Goal: Complete application form: Complete application form

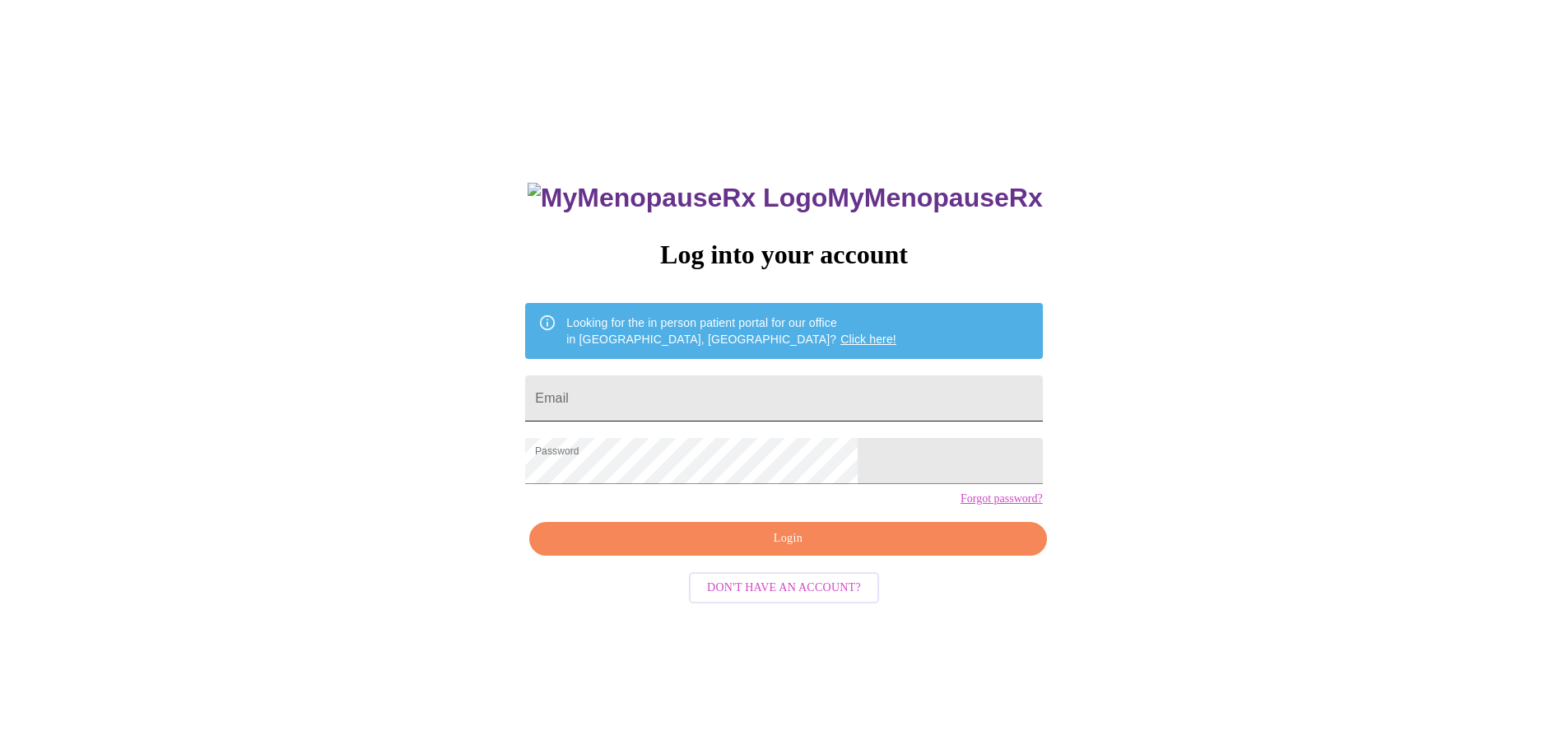
click at [669, 388] on input "Email" at bounding box center [783, 398] width 517 height 46
click at [669, 387] on input "Email" at bounding box center [783, 398] width 517 height 46
type input "shannonlolaboo@gmail.com"
click at [833, 550] on span "Login" at bounding box center [788, 539] width 479 height 21
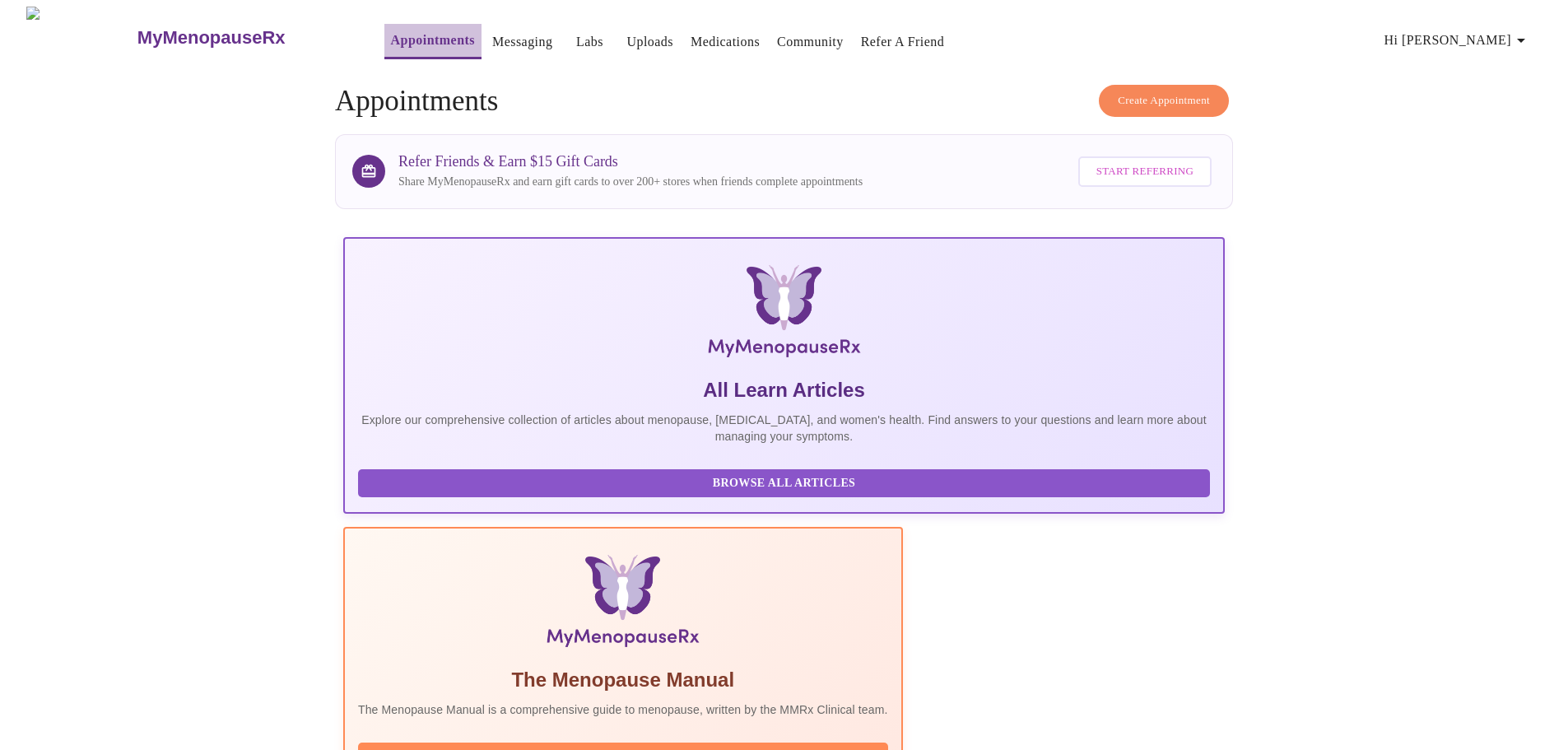
click at [391, 39] on link "Appointments" at bounding box center [433, 40] width 84 height 23
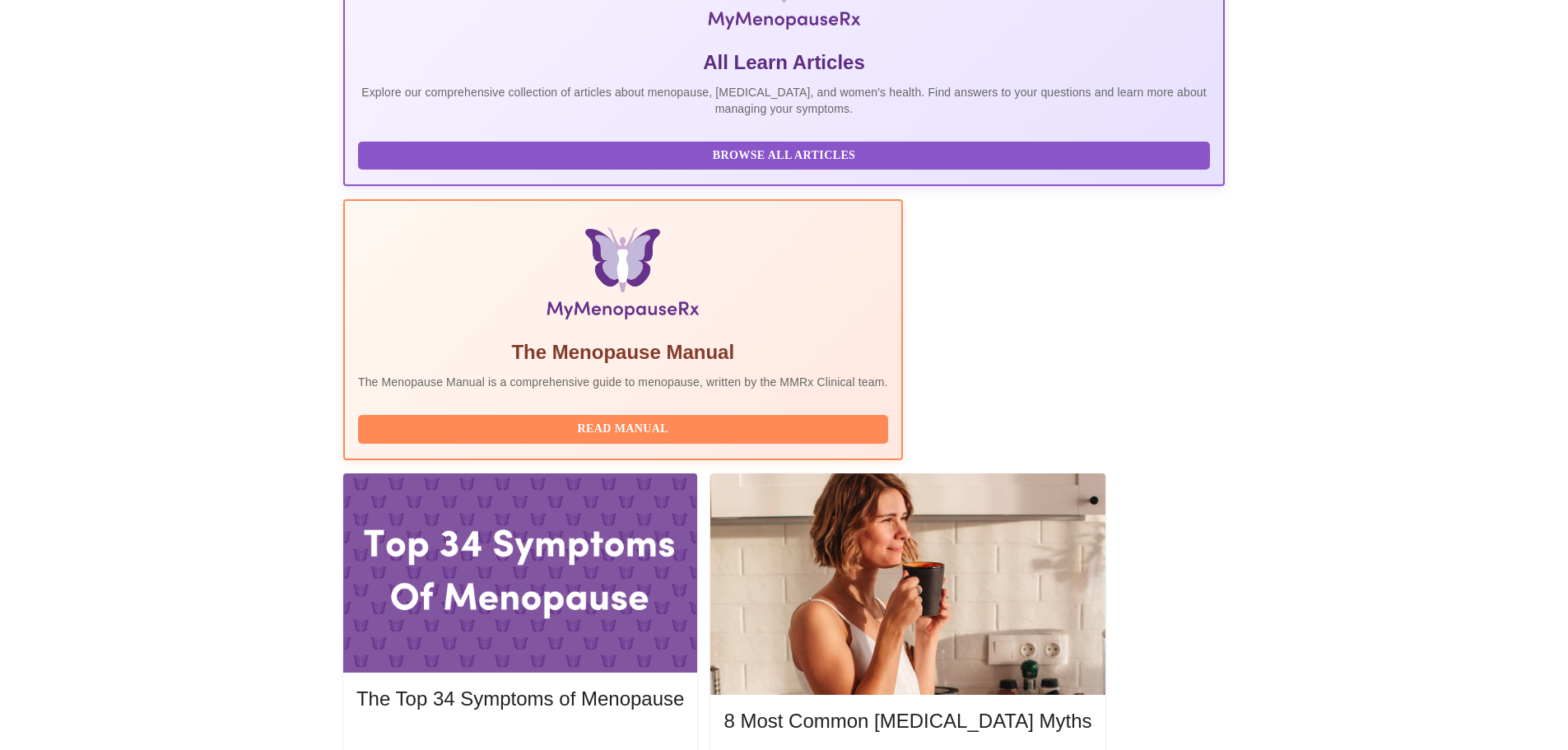
scroll to position [330, 0]
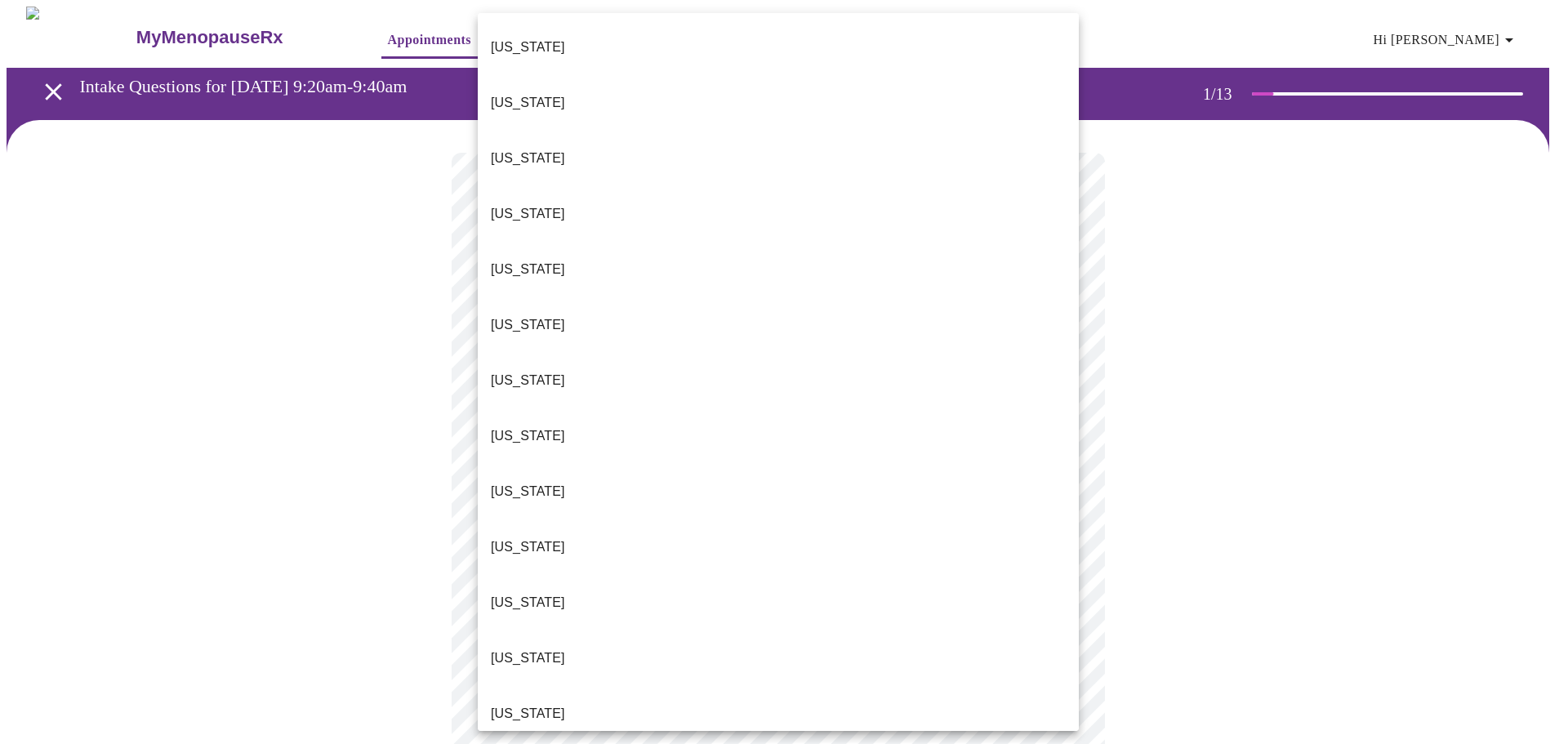
click at [859, 365] on body "MyMenopauseRx Appointments Messaging Labs Uploads Medications Community Refer a…" at bounding box center [784, 753] width 1554 height 1492
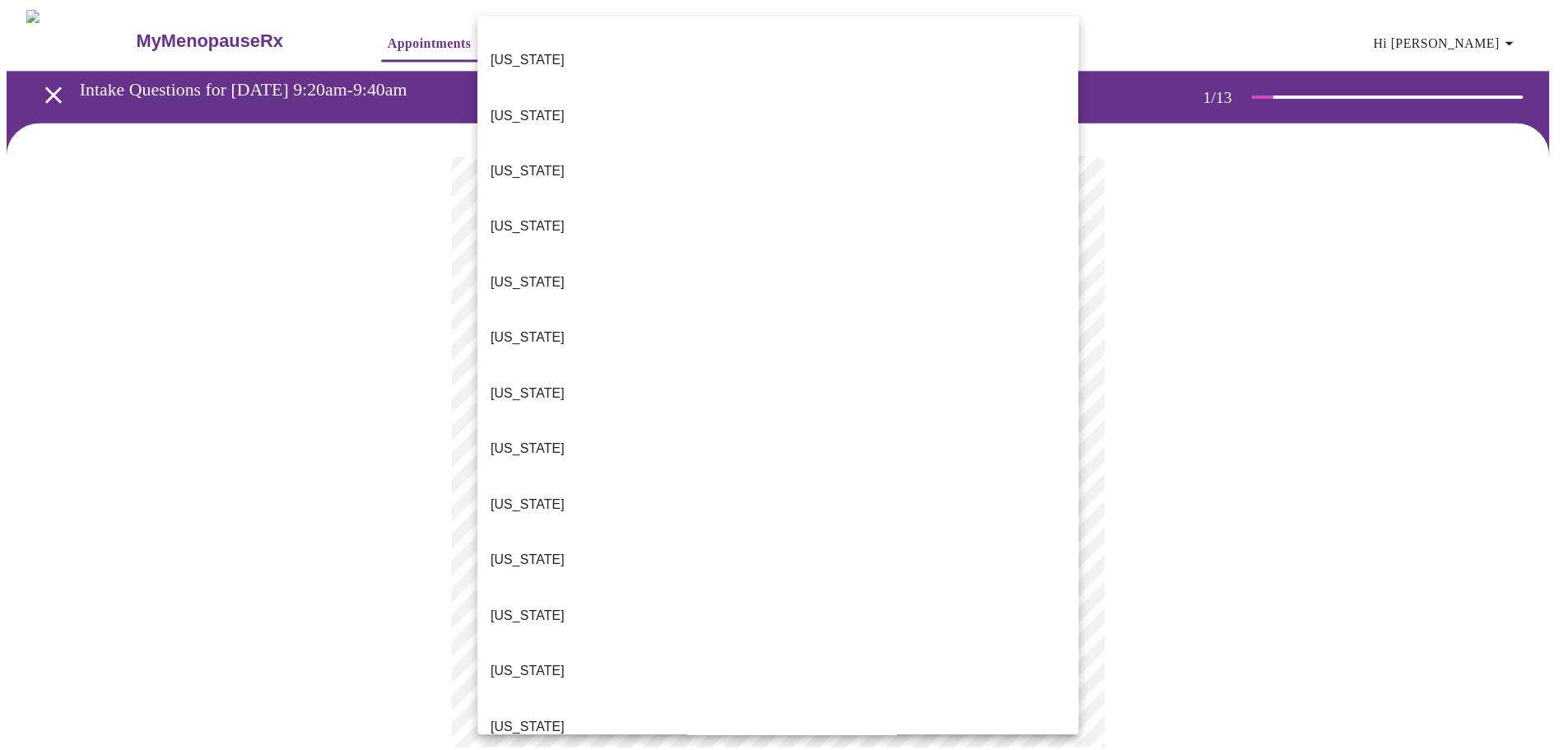
scroll to position [164, 0]
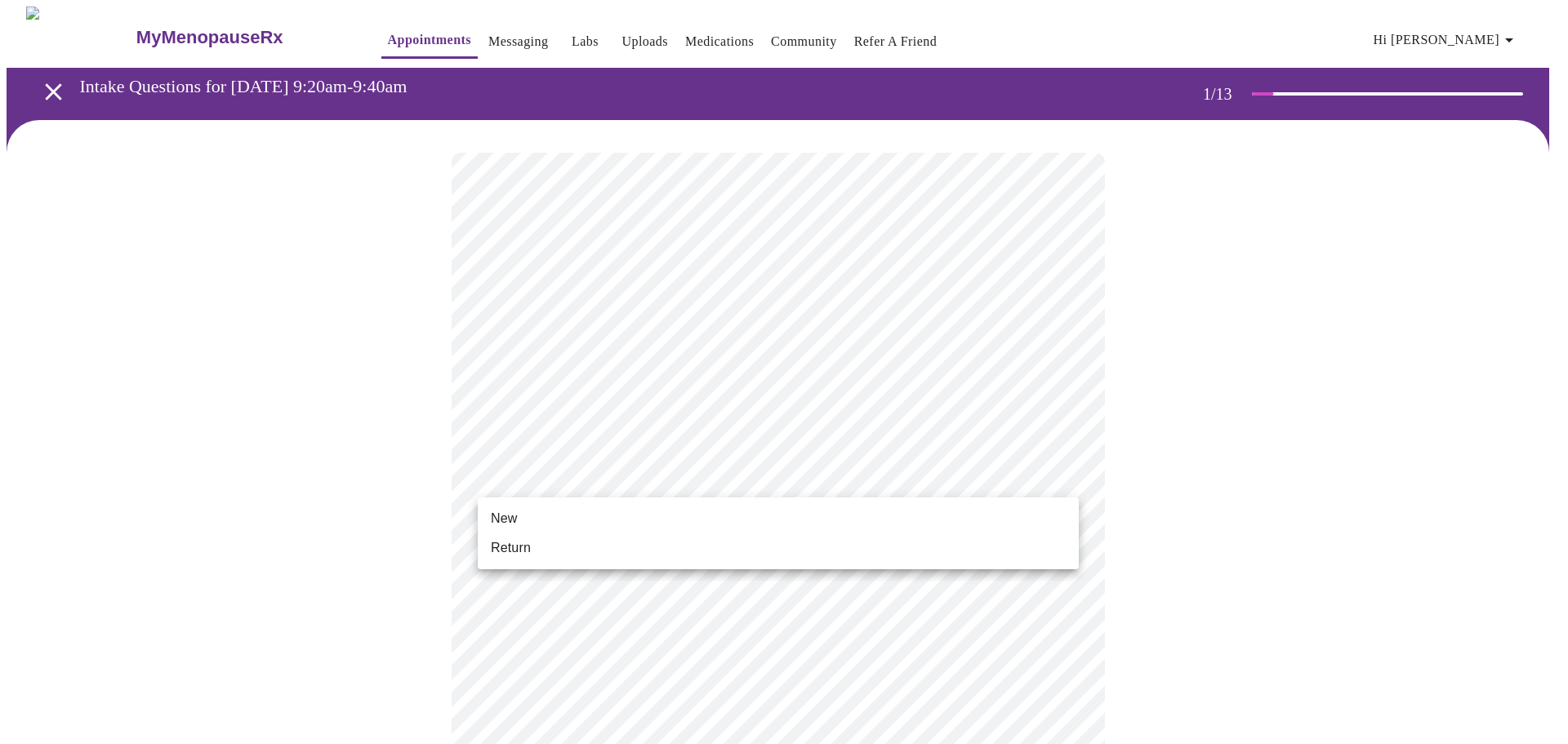
click at [618, 476] on body "MyMenopauseRx Appointments Messaging Labs Uploads Medications Community Refer a…" at bounding box center [784, 748] width 1554 height 1482
drag, startPoint x: 560, startPoint y: 514, endPoint x: 562, endPoint y: 550, distance: 36.1
click at [562, 550] on ul "New Return" at bounding box center [779, 534] width 601 height 72
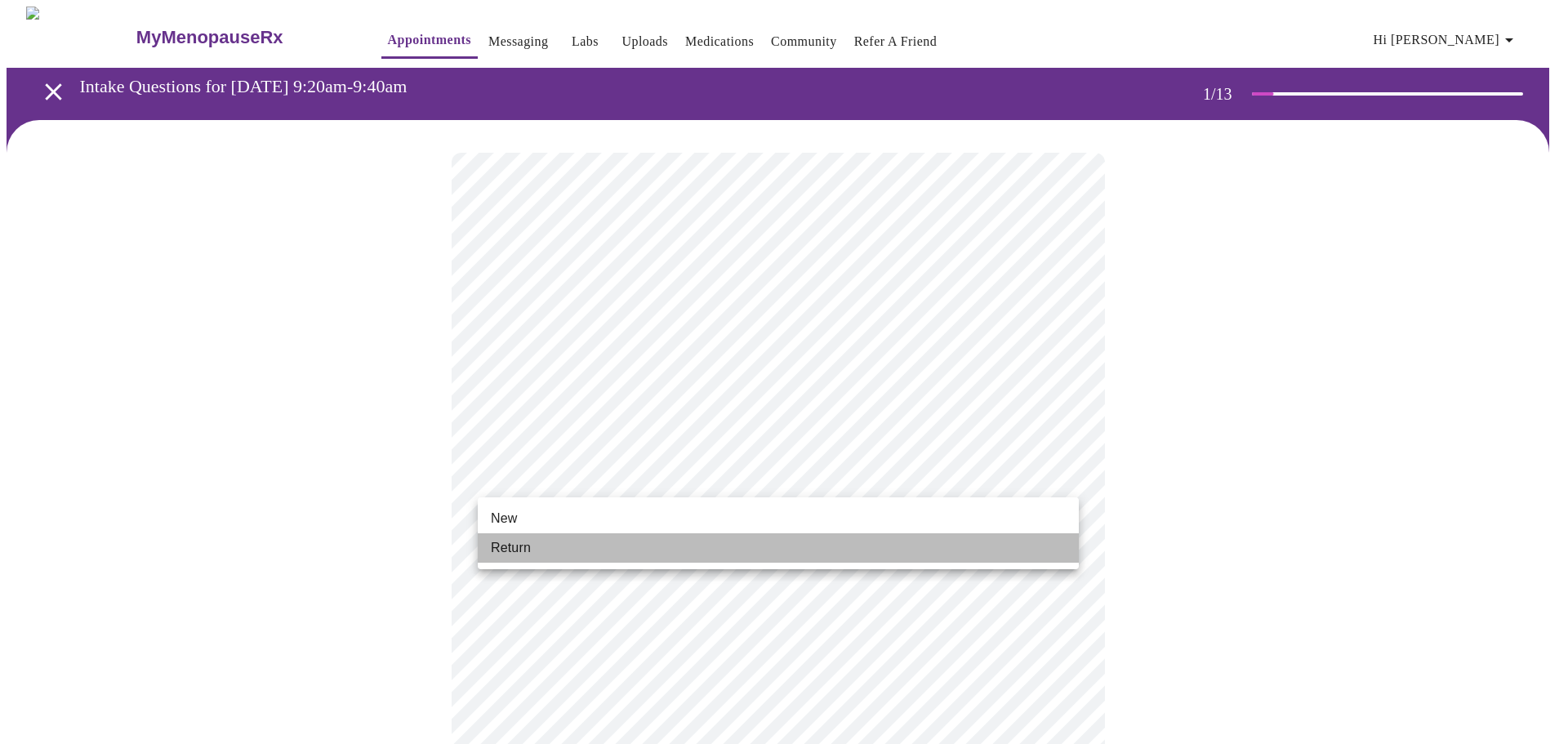
click at [562, 550] on li "Return" at bounding box center [779, 548] width 601 height 29
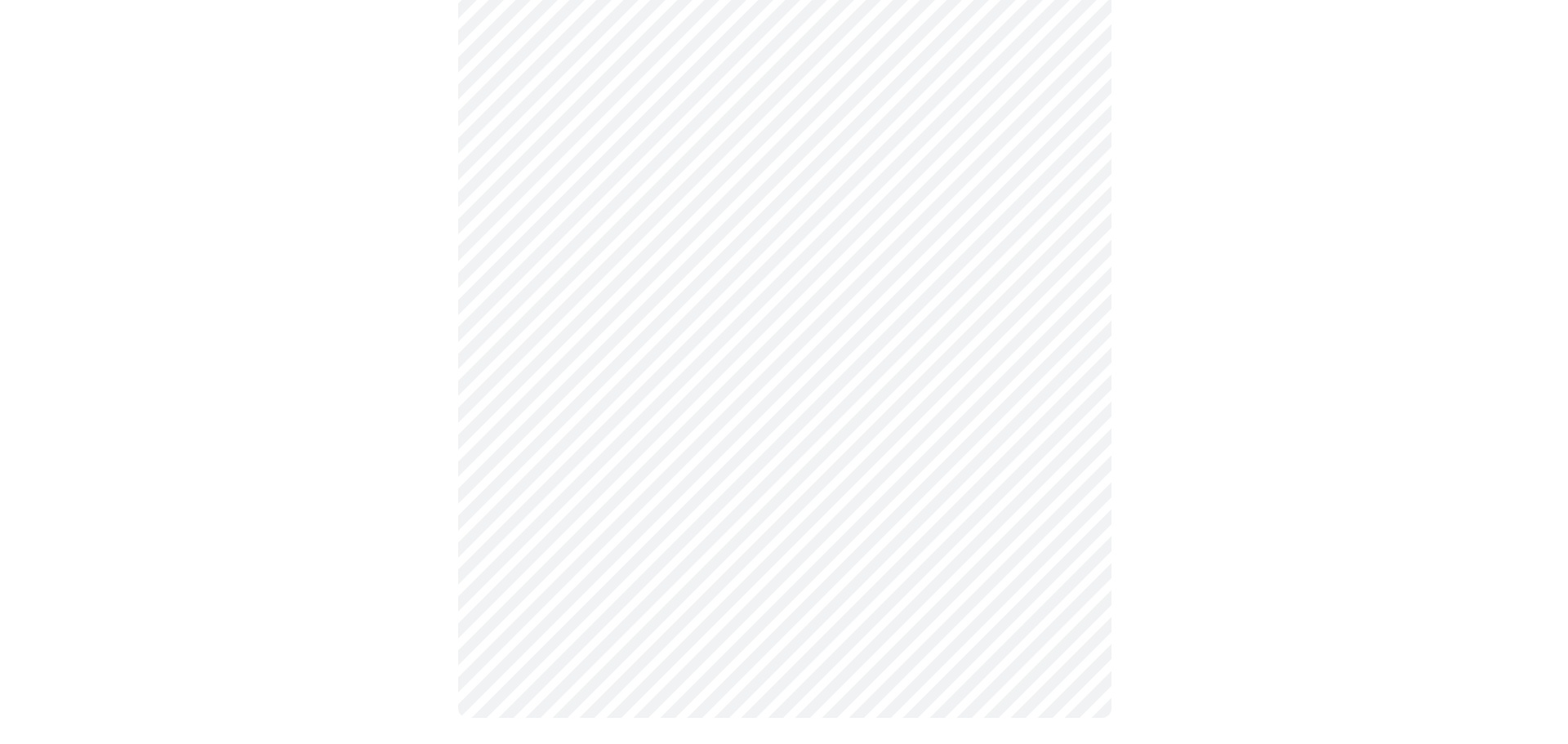
scroll to position [0, 0]
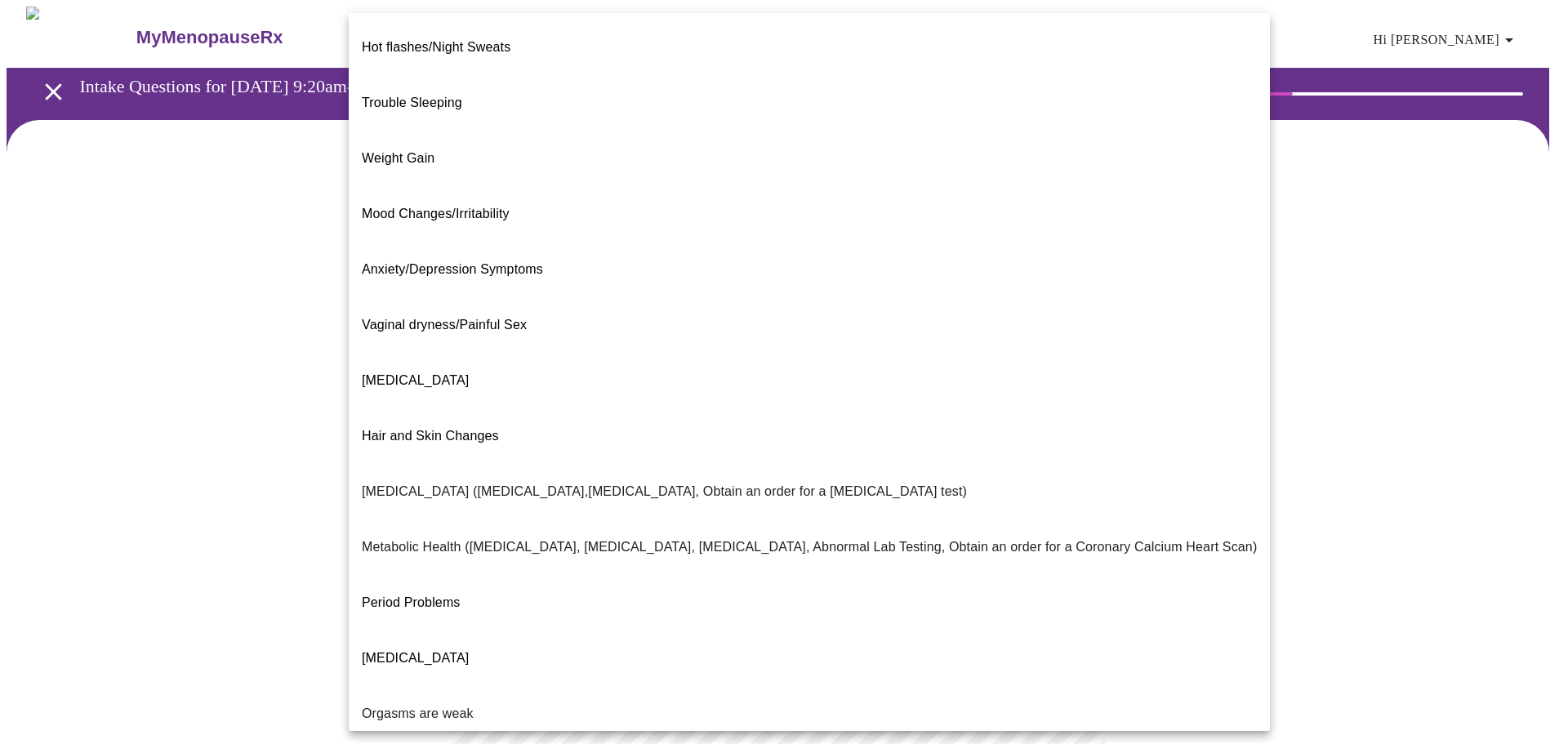
click at [803, 348] on body "MyMenopauseRx Appointments Messaging Labs Uploads Medications Community Refer a…" at bounding box center [784, 498] width 1554 height 982
click at [216, 352] on div at bounding box center [784, 372] width 1568 height 744
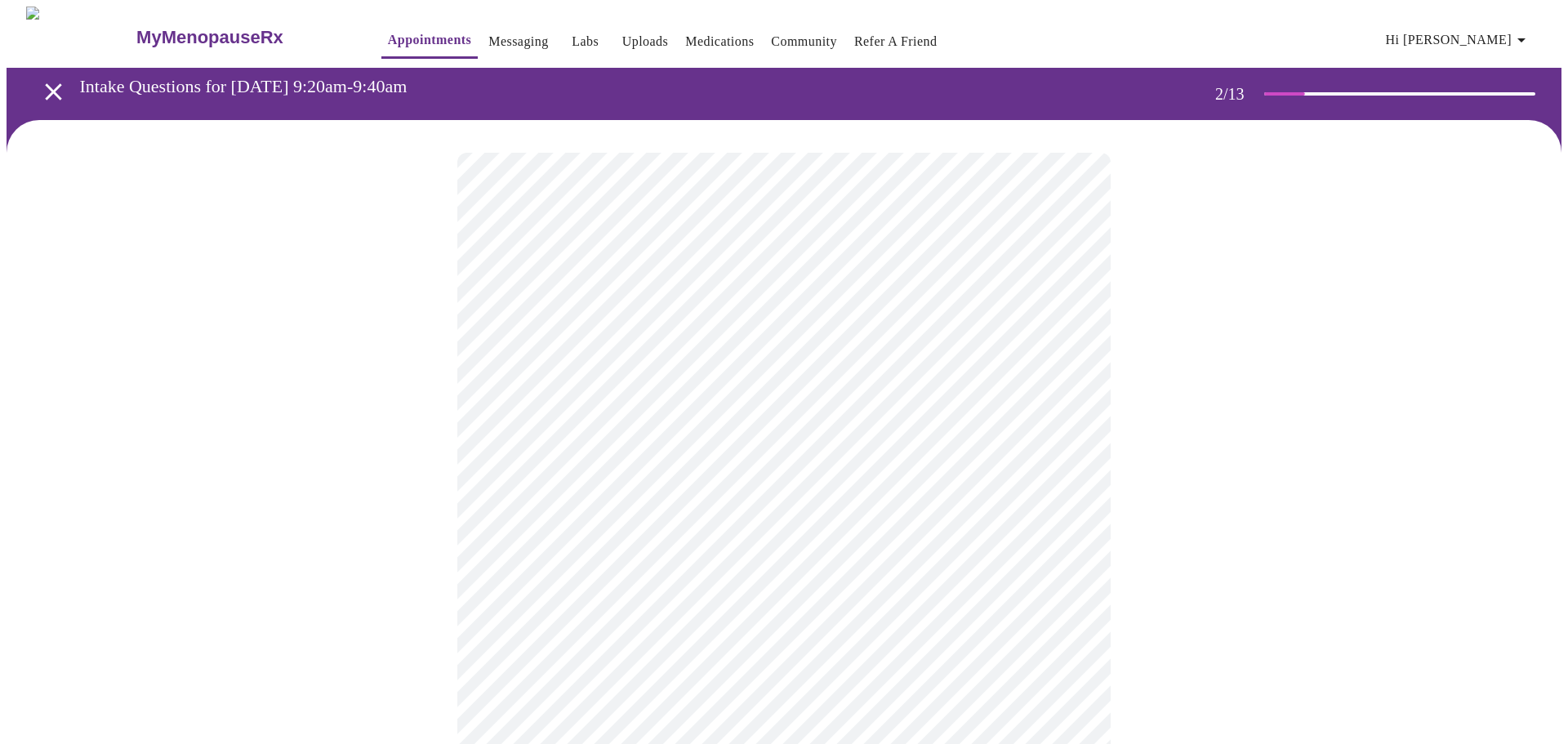
click at [1059, 333] on body "MyMenopauseRx Appointments Messaging Labs Uploads Medications Community Refer a…" at bounding box center [784, 498] width 1554 height 982
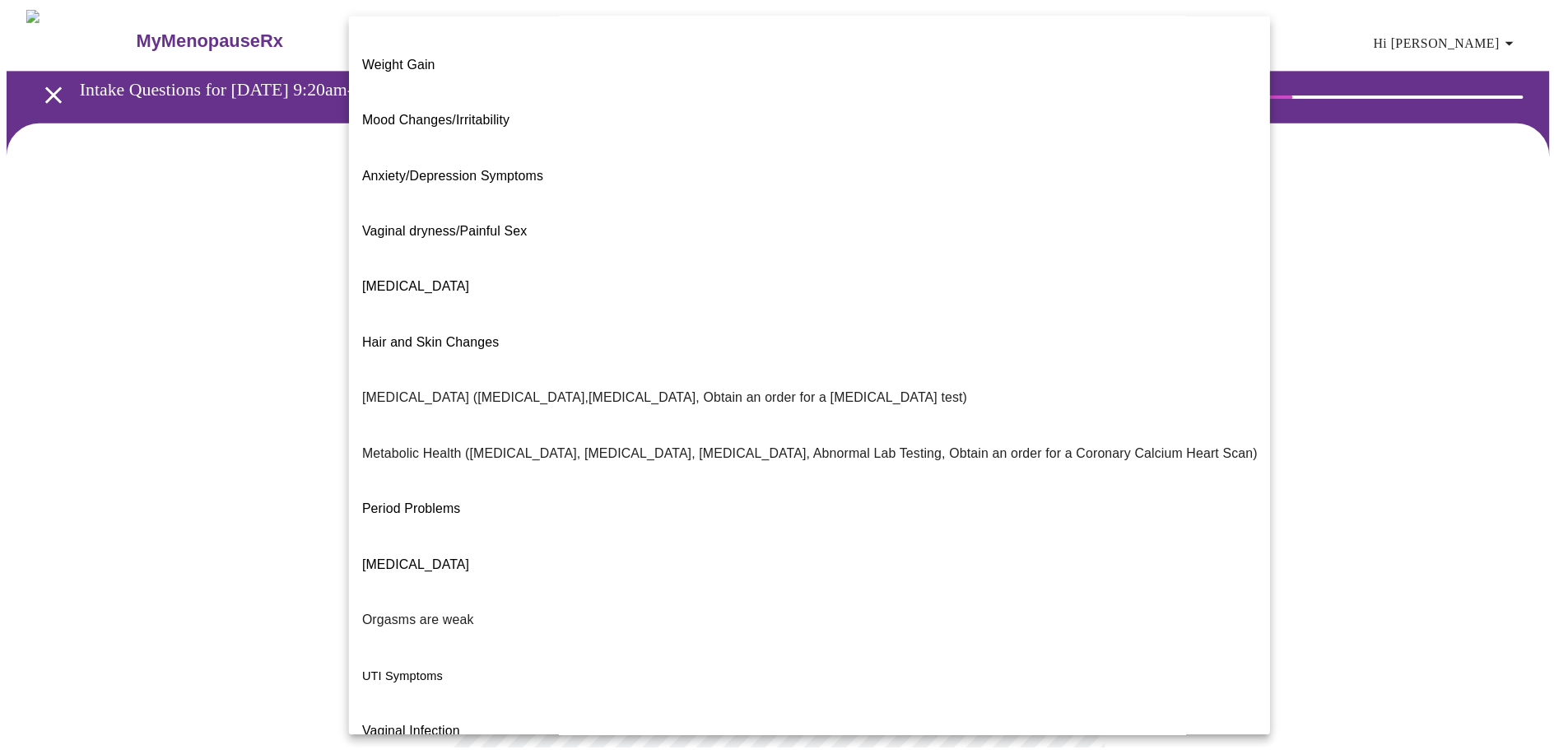
scroll to position [103, 0]
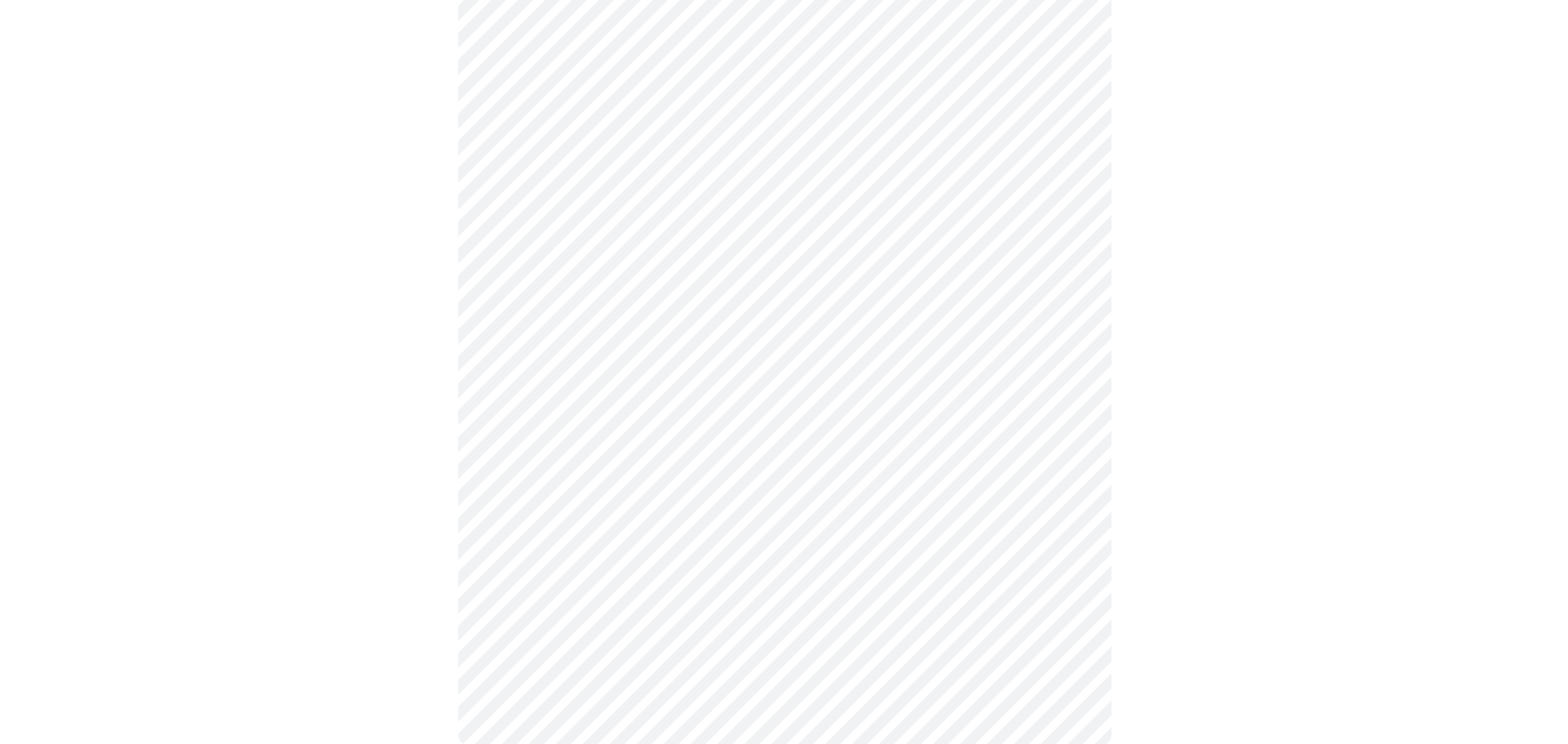
scroll to position [228, 0]
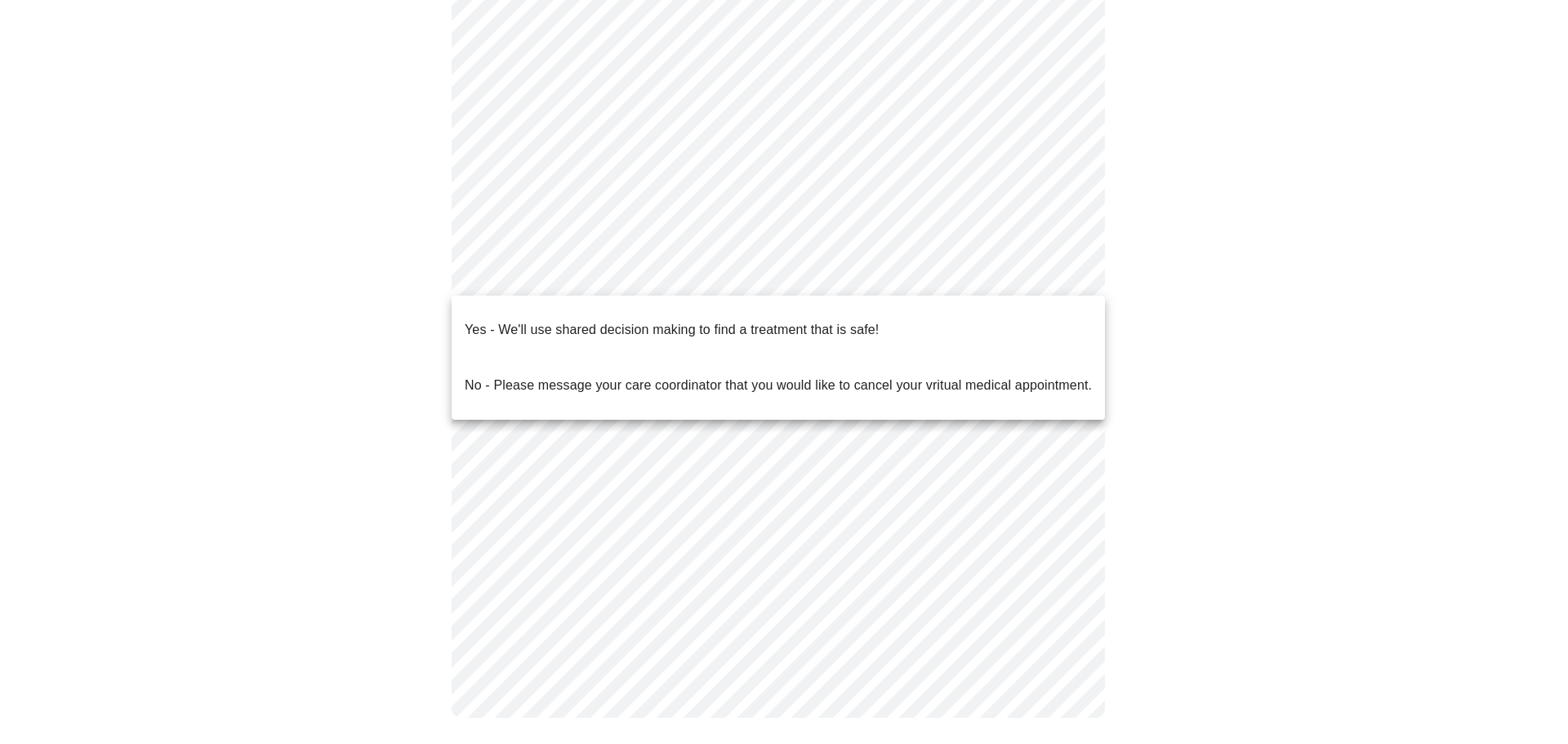
click at [592, 279] on body "MyMenopauseRx Appointments Messaging Labs Uploads Medications Community Refer a…" at bounding box center [784, 265] width 1554 height 972
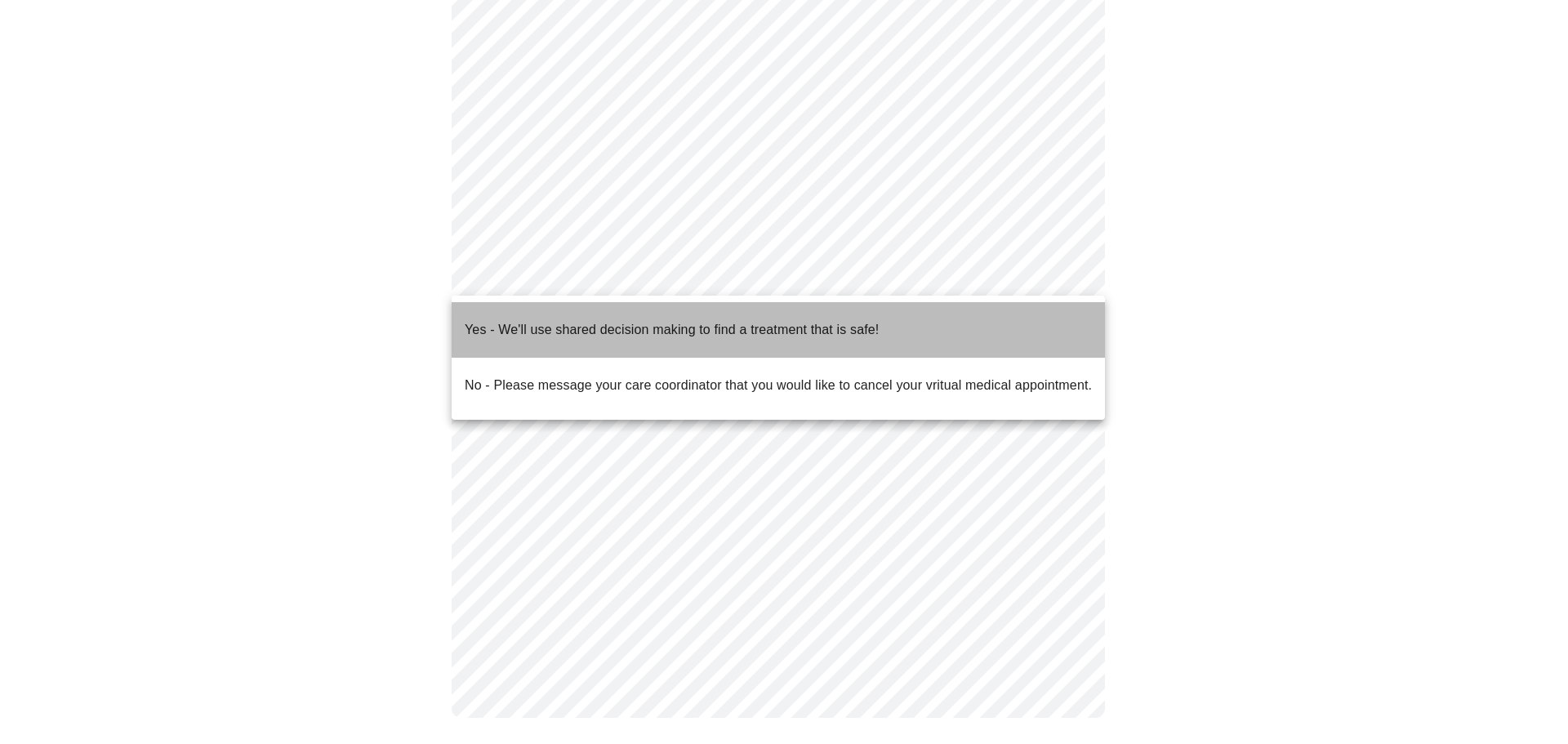
click at [540, 320] on p "Yes - We'll use shared decision making to find a treatment that is safe!" at bounding box center [671, 330] width 414 height 19
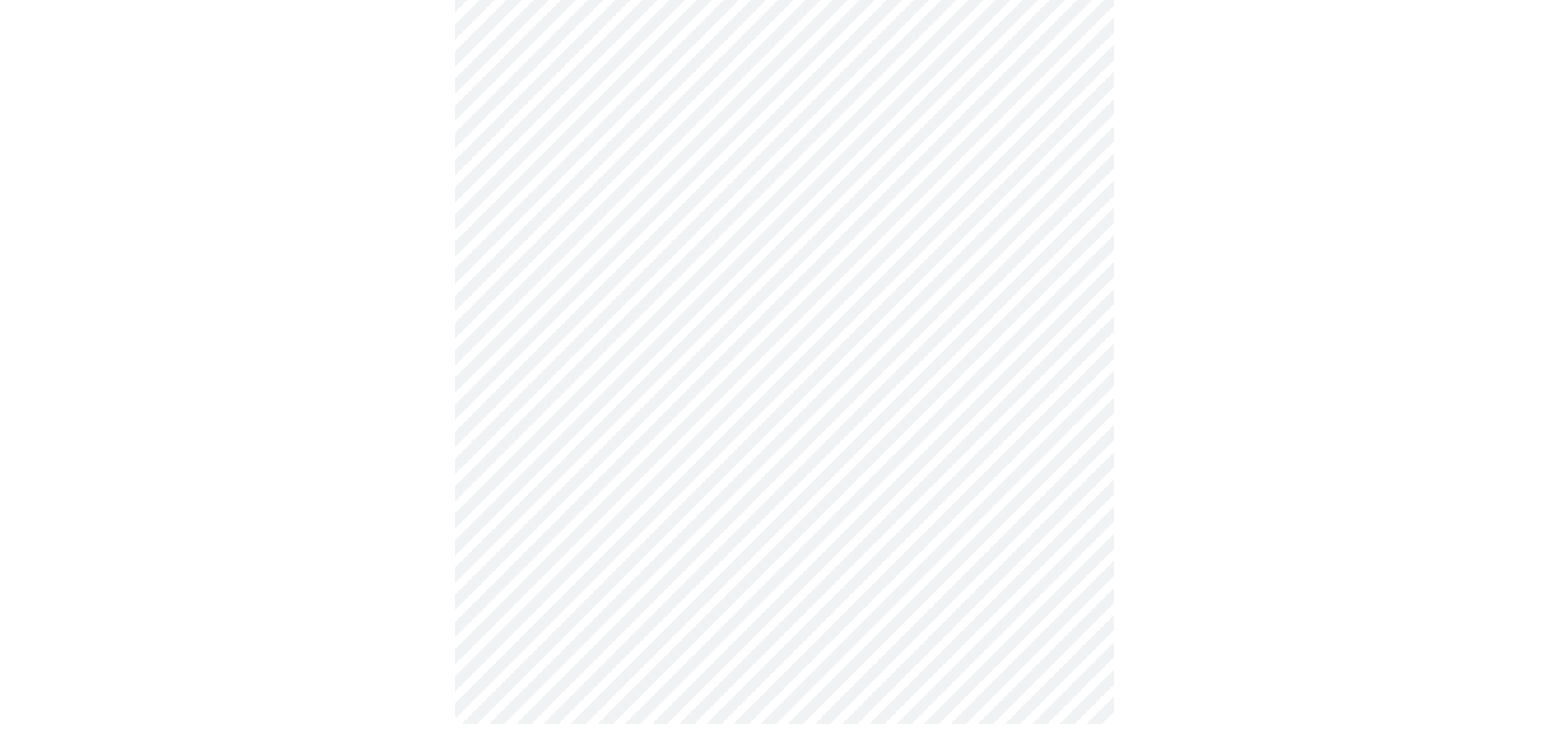
scroll to position [0, 0]
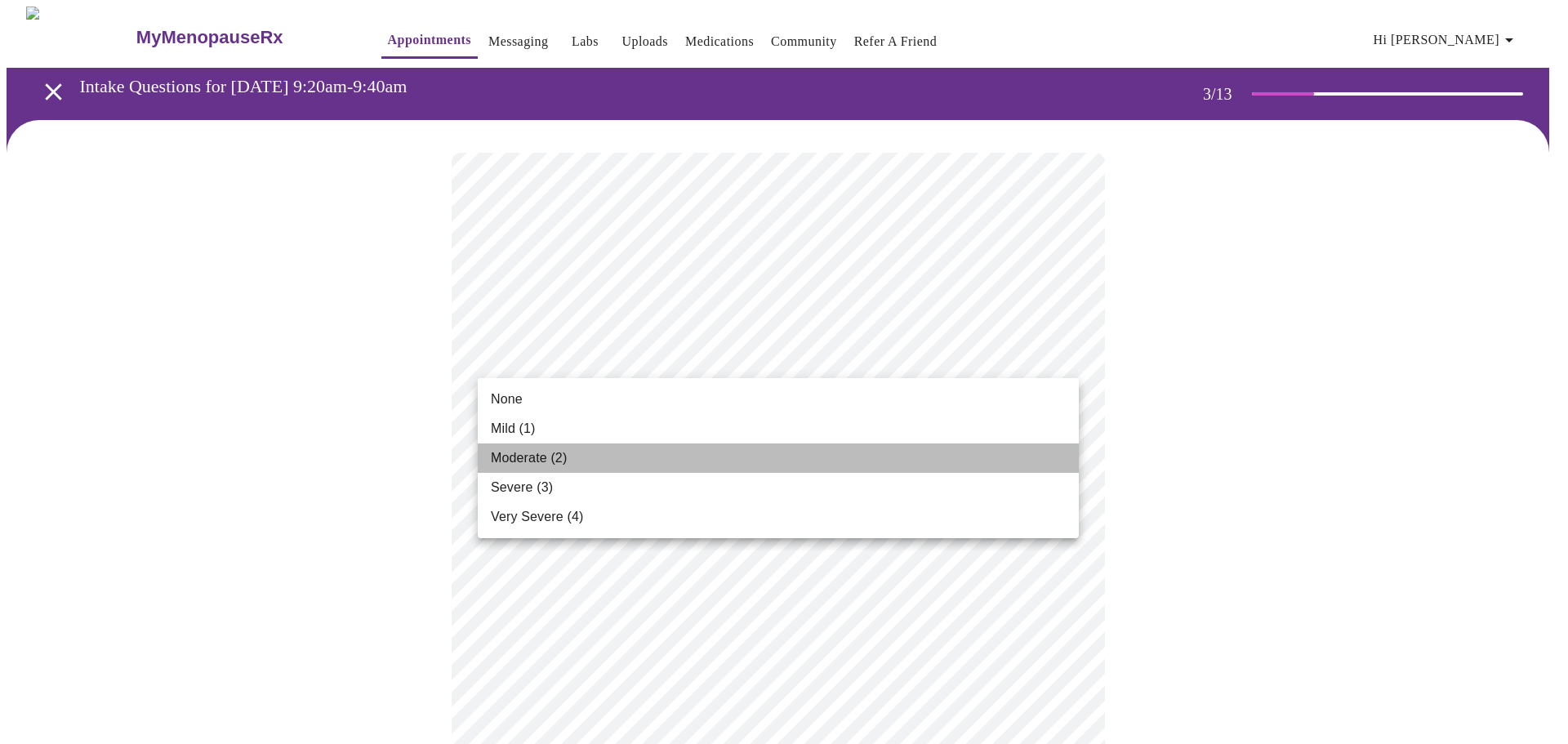
click at [530, 455] on span "Moderate (2)" at bounding box center [528, 458] width 76 height 19
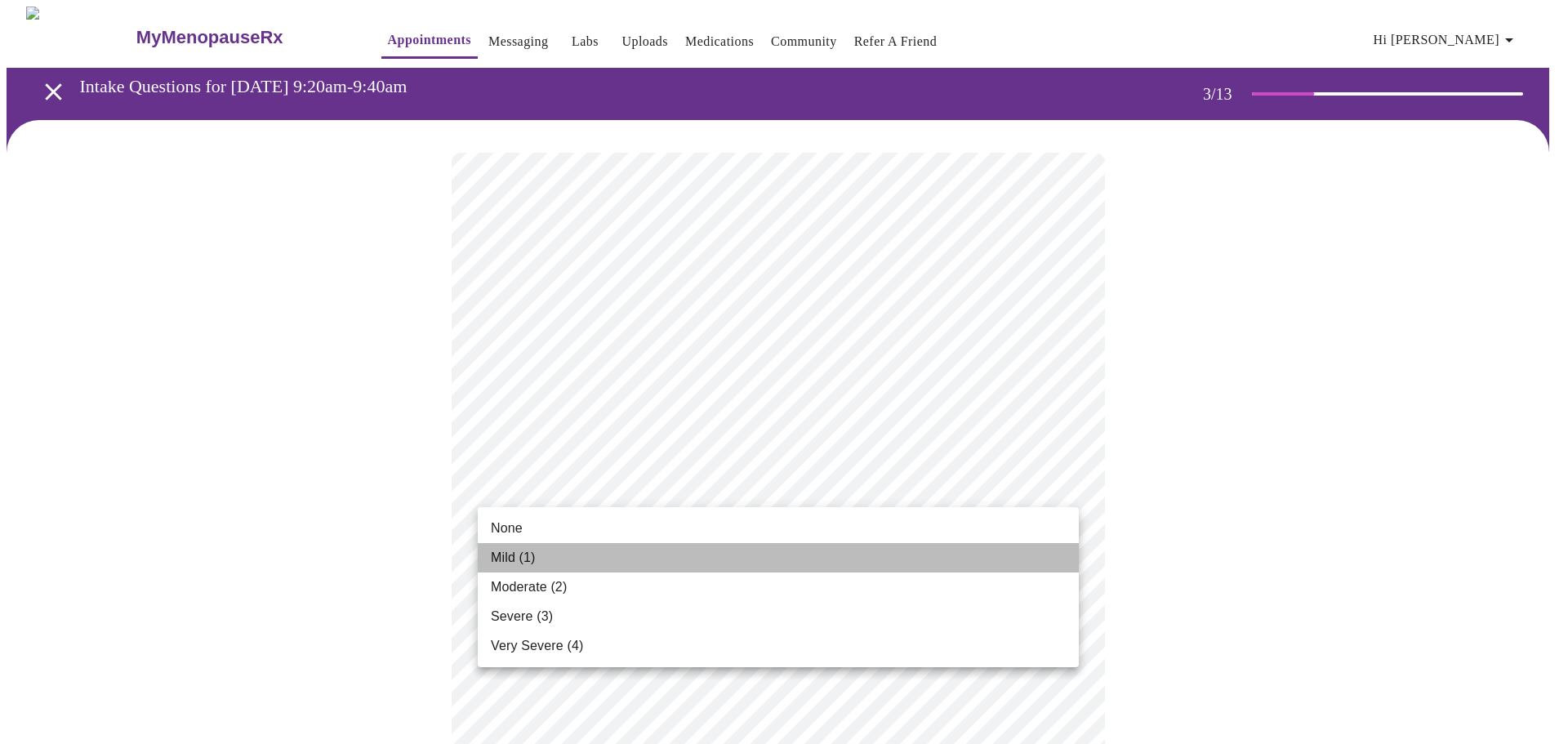
click at [546, 561] on li "Mild (1)" at bounding box center [779, 558] width 601 height 29
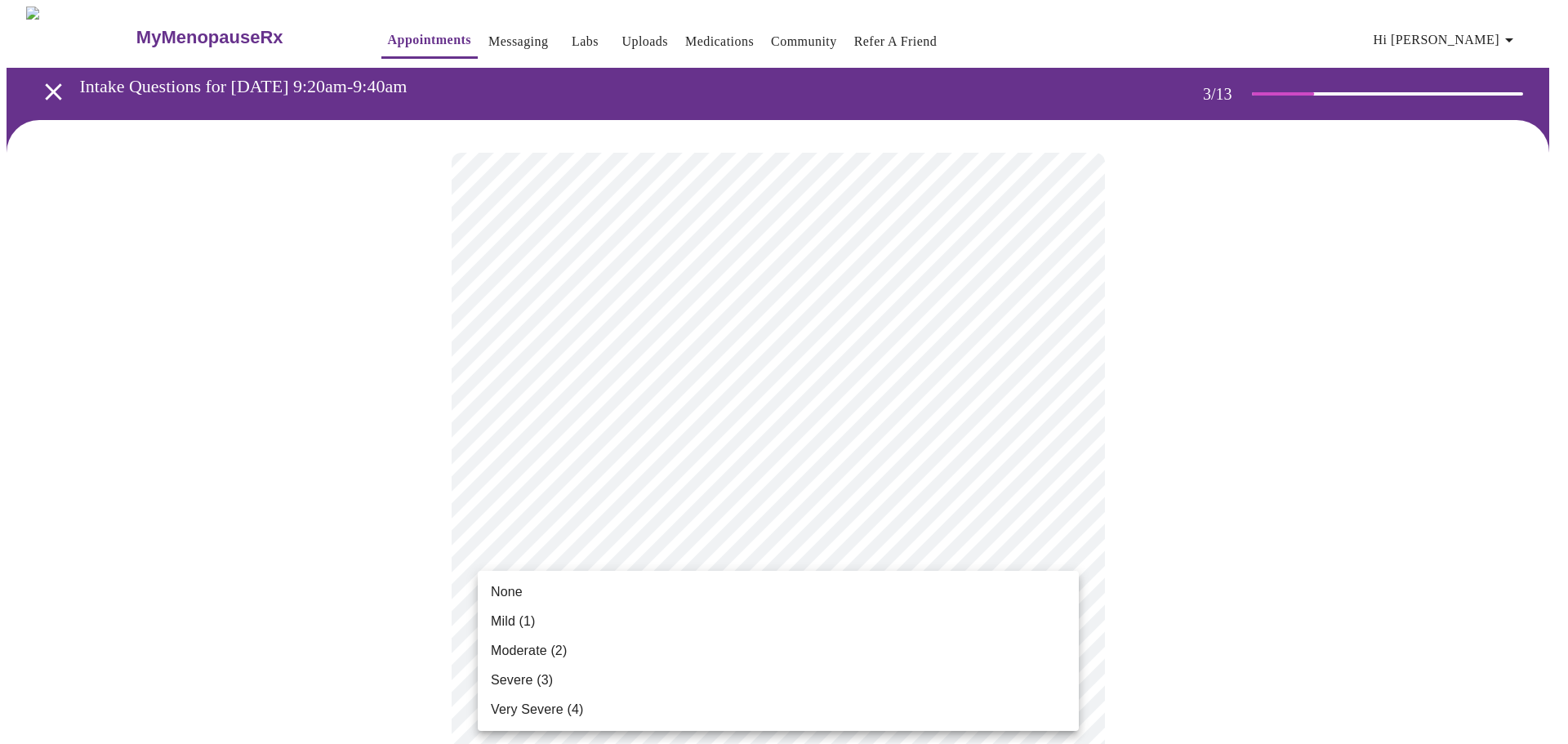
click at [545, 657] on span "Moderate (2)" at bounding box center [528, 651] width 76 height 19
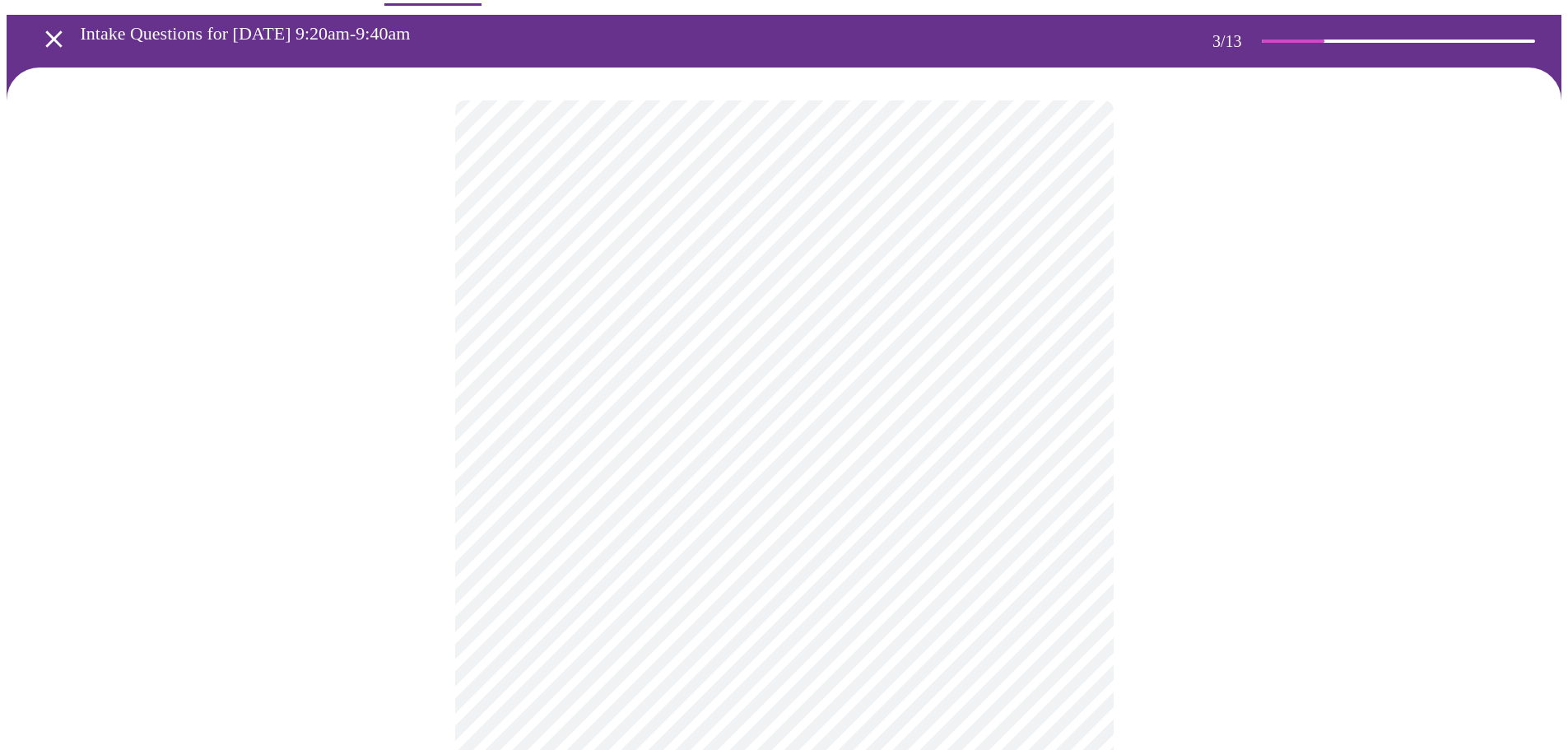
scroll to position [82, 0]
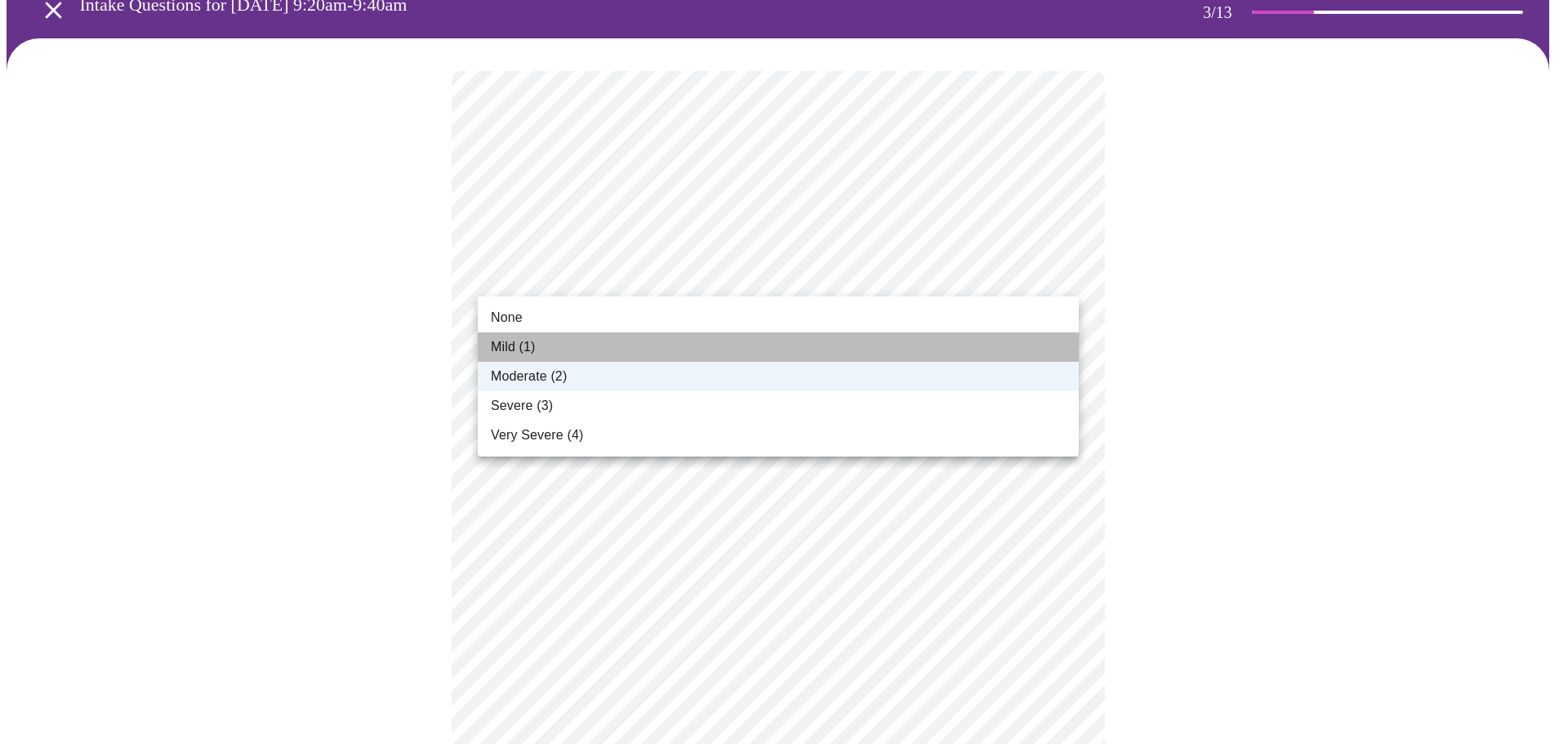
click at [534, 339] on span "Mild (1)" at bounding box center [513, 347] width 45 height 19
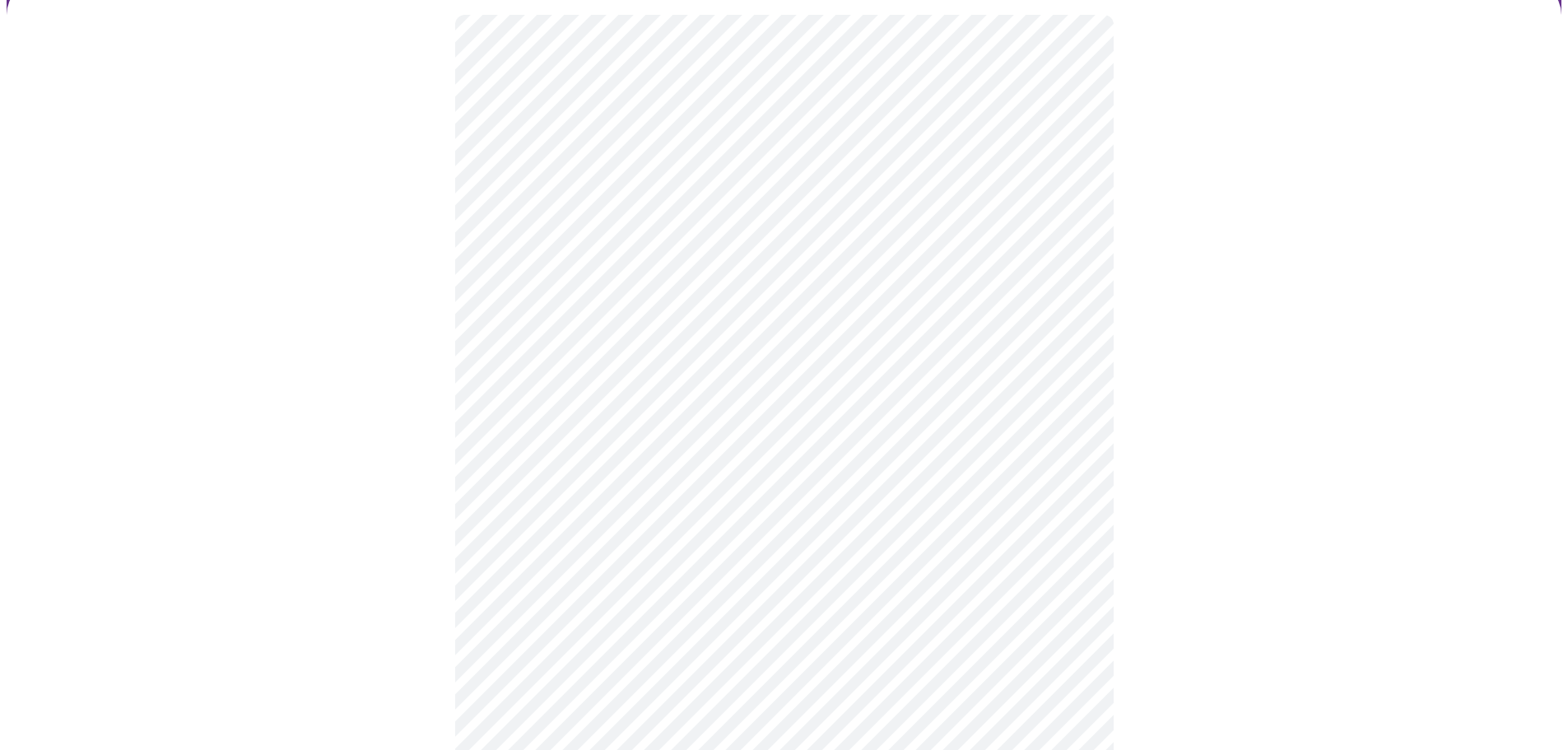
scroll to position [164, 0]
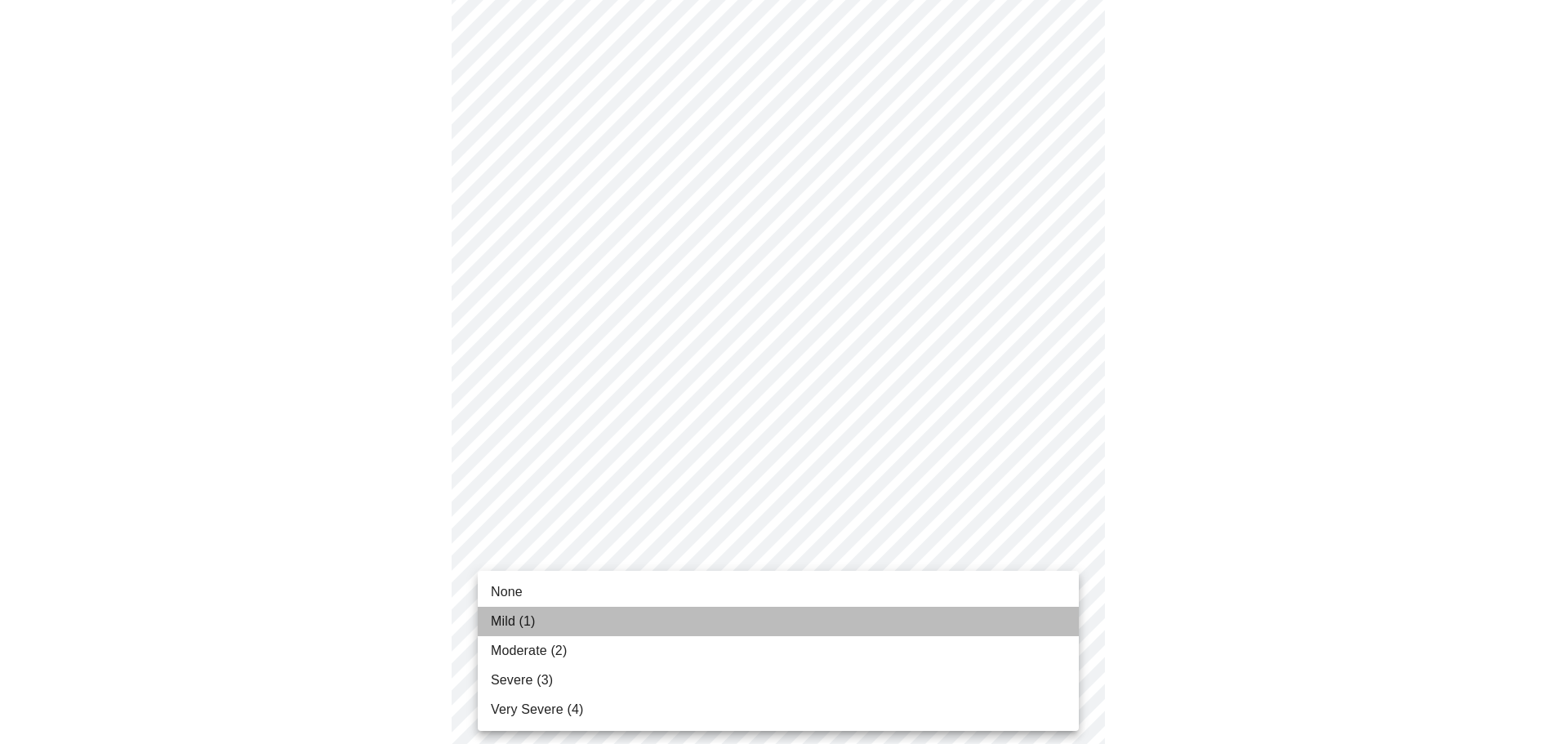
click at [562, 618] on li "Mild (1)" at bounding box center [779, 622] width 601 height 29
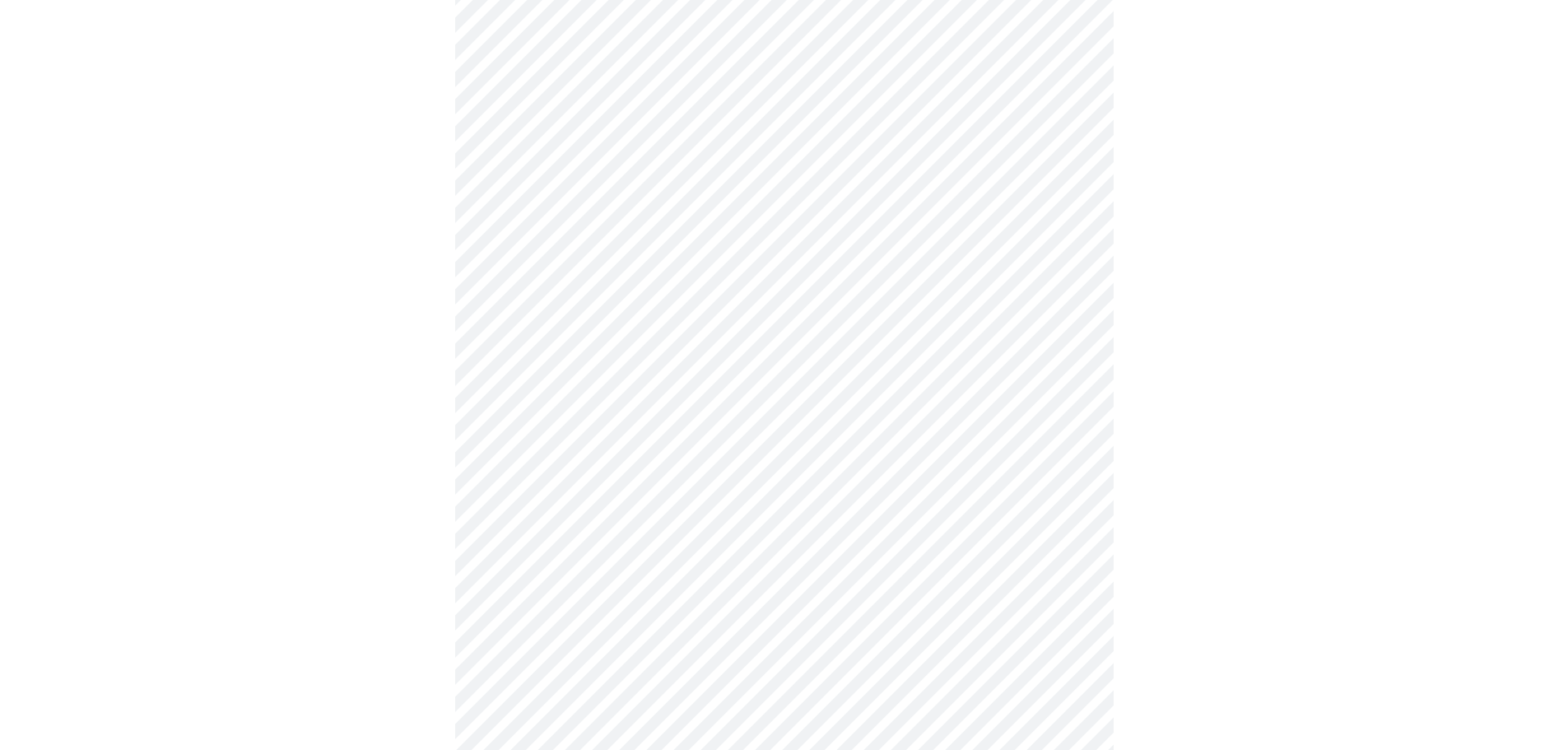
scroll to position [247, 0]
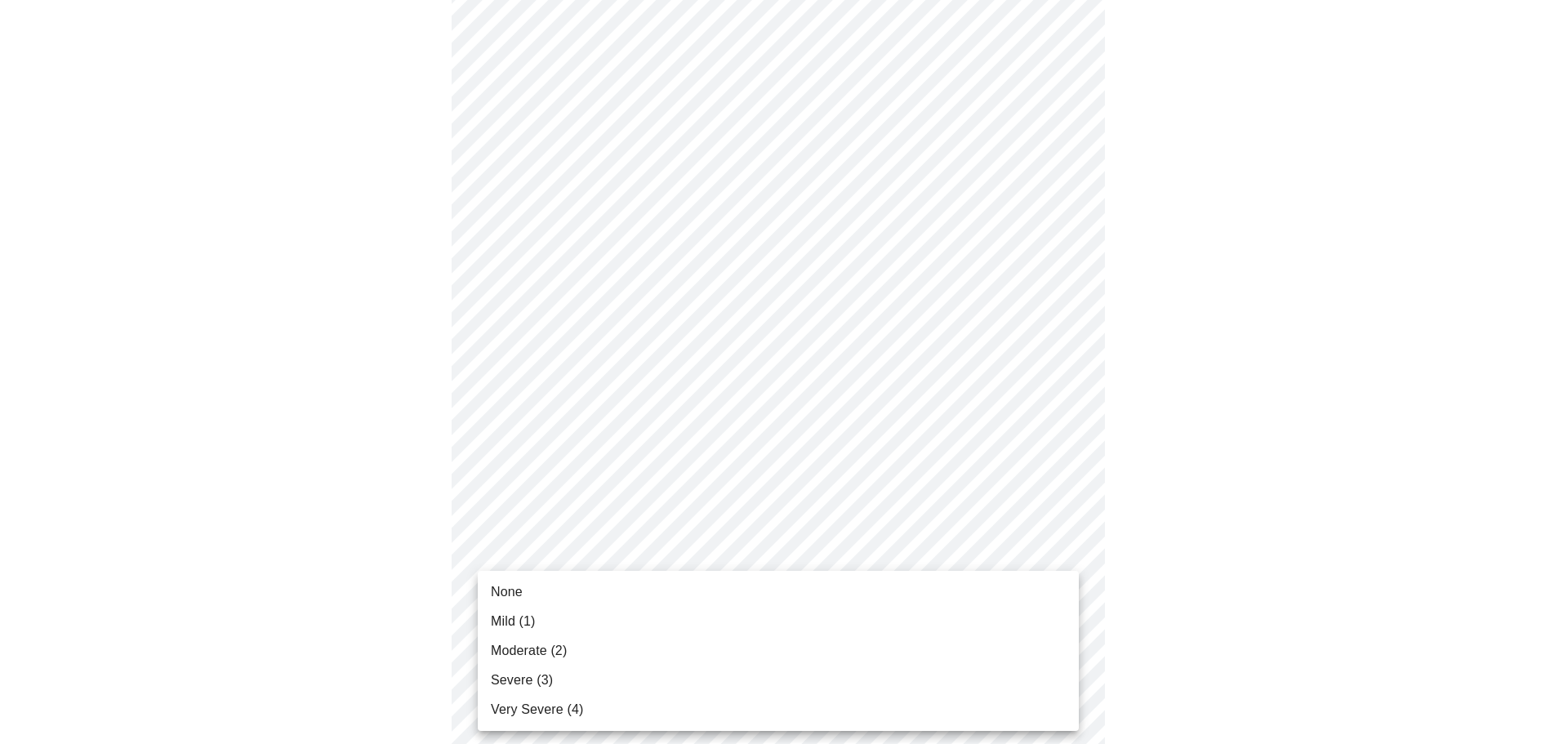
drag, startPoint x: 558, startPoint y: 612, endPoint x: 595, endPoint y: 600, distance: 38.9
click at [560, 609] on li "Mild (1)" at bounding box center [779, 622] width 601 height 29
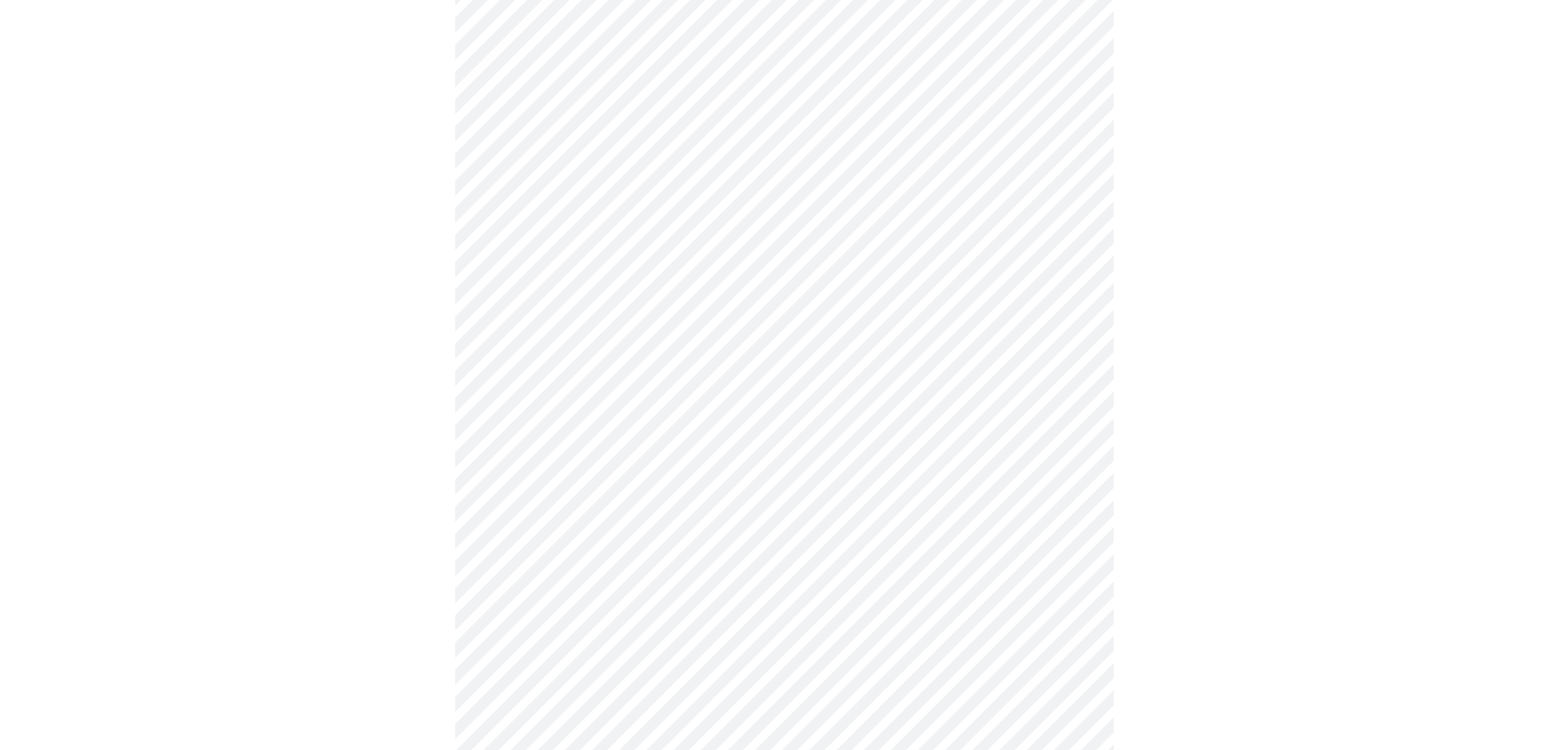
scroll to position [412, 0]
click at [667, 554] on body "MyMenopauseRx Appointments Messaging Labs Uploads Medications Community Refer a…" at bounding box center [784, 633] width 1554 height 2075
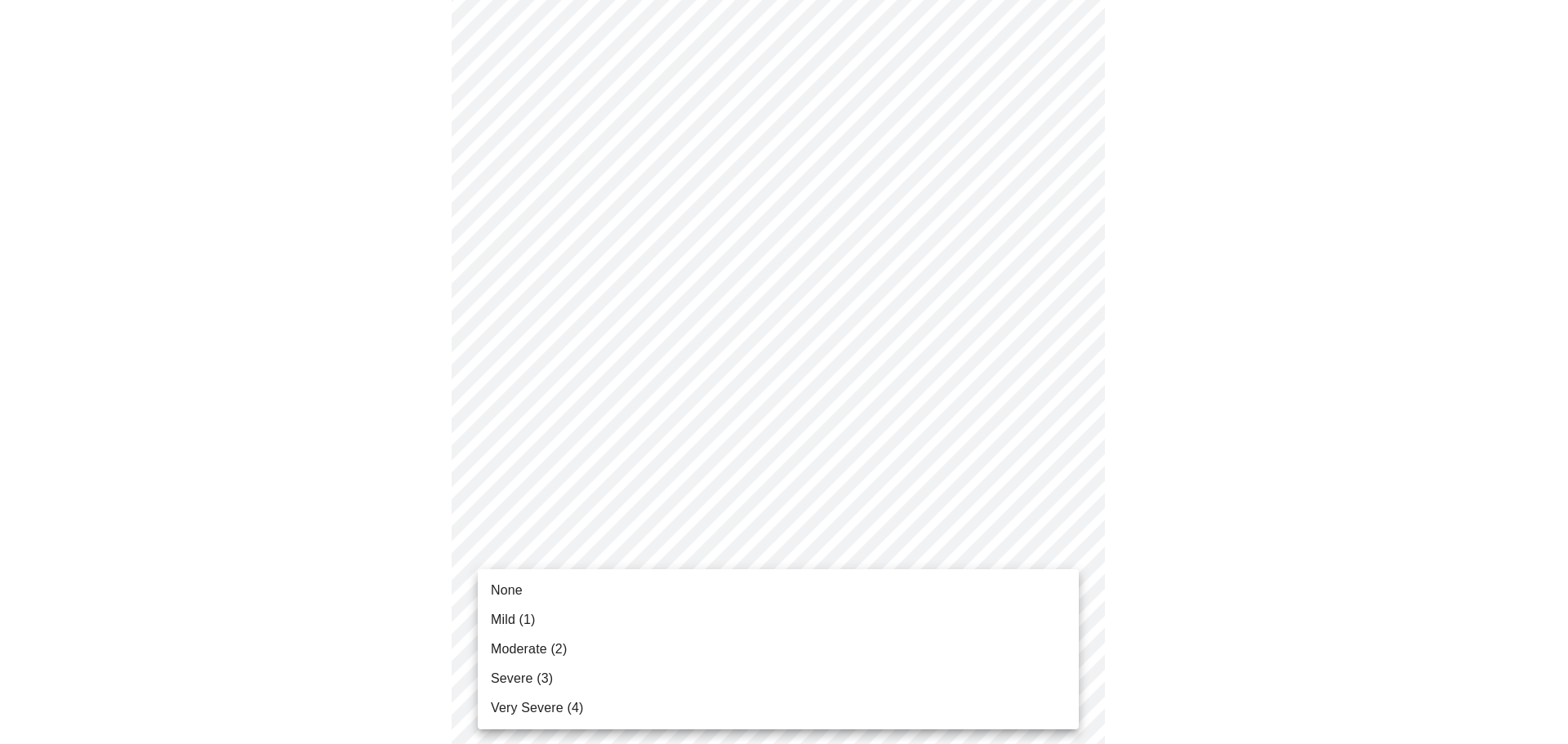
click at [541, 625] on li "Mild (1)" at bounding box center [779, 620] width 601 height 29
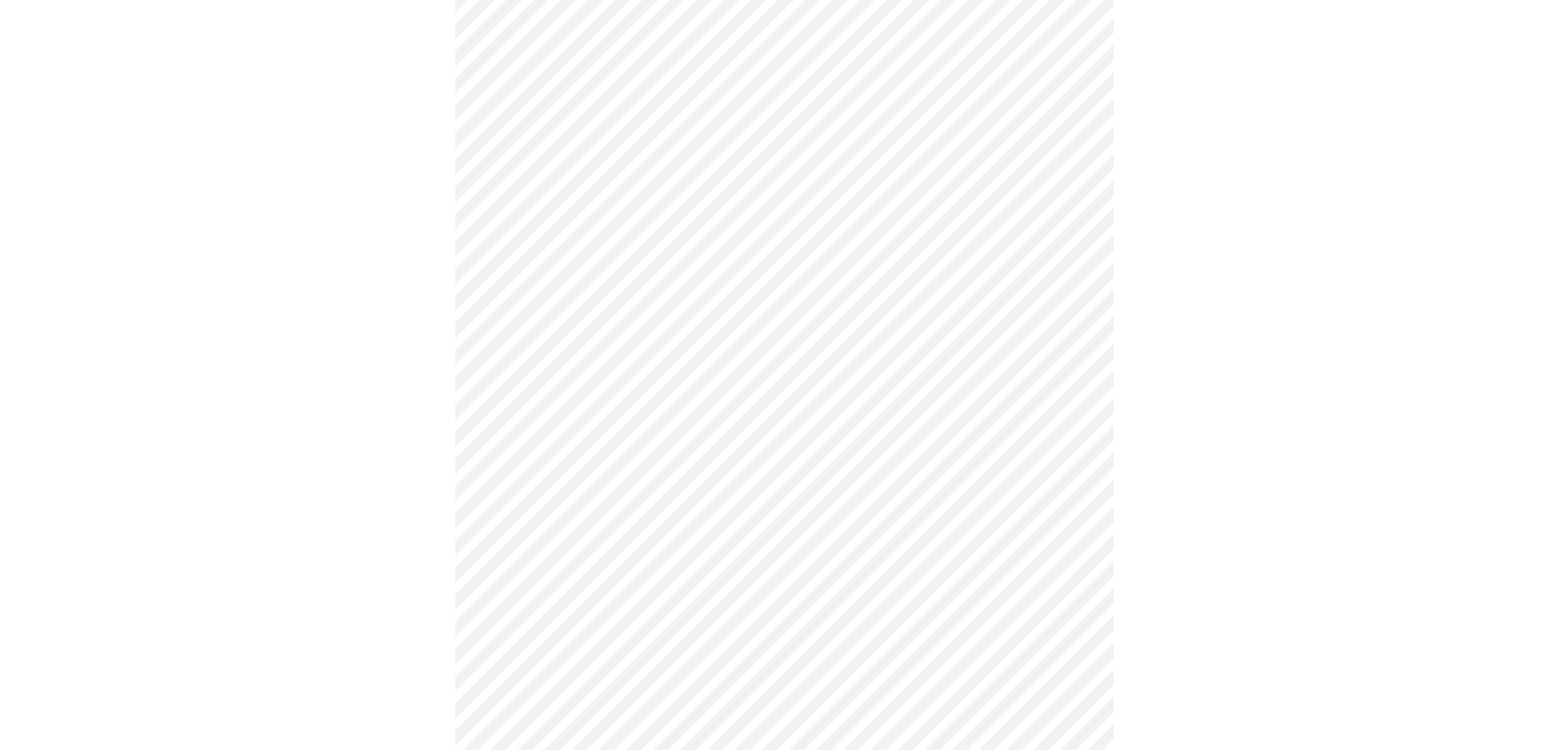
scroll to position [576, 0]
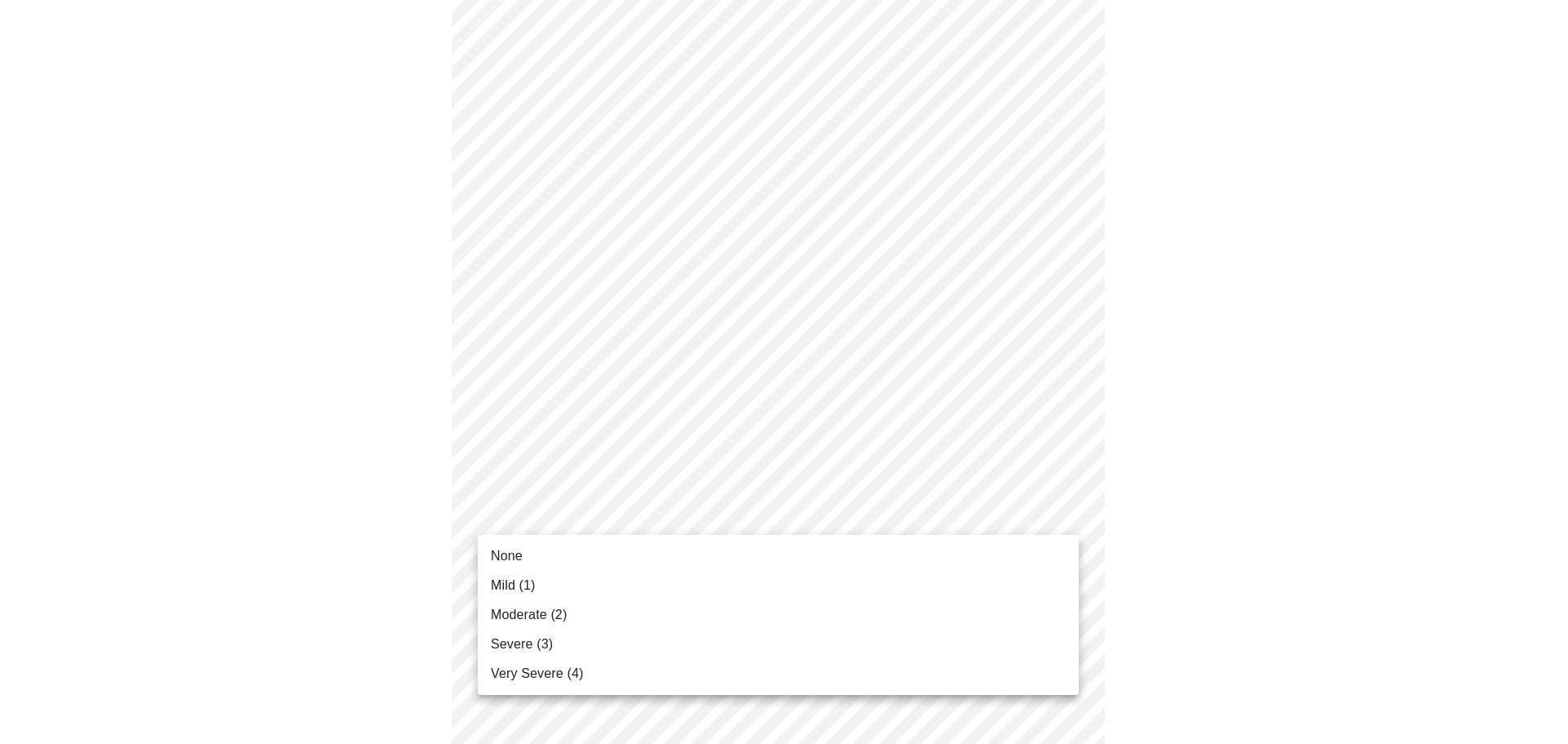
click at [592, 508] on body "MyMenopauseRx Appointments Messaging Labs Uploads Medications Community Refer a…" at bounding box center [784, 452] width 1554 height 2035
click at [533, 552] on li "None" at bounding box center [779, 556] width 601 height 29
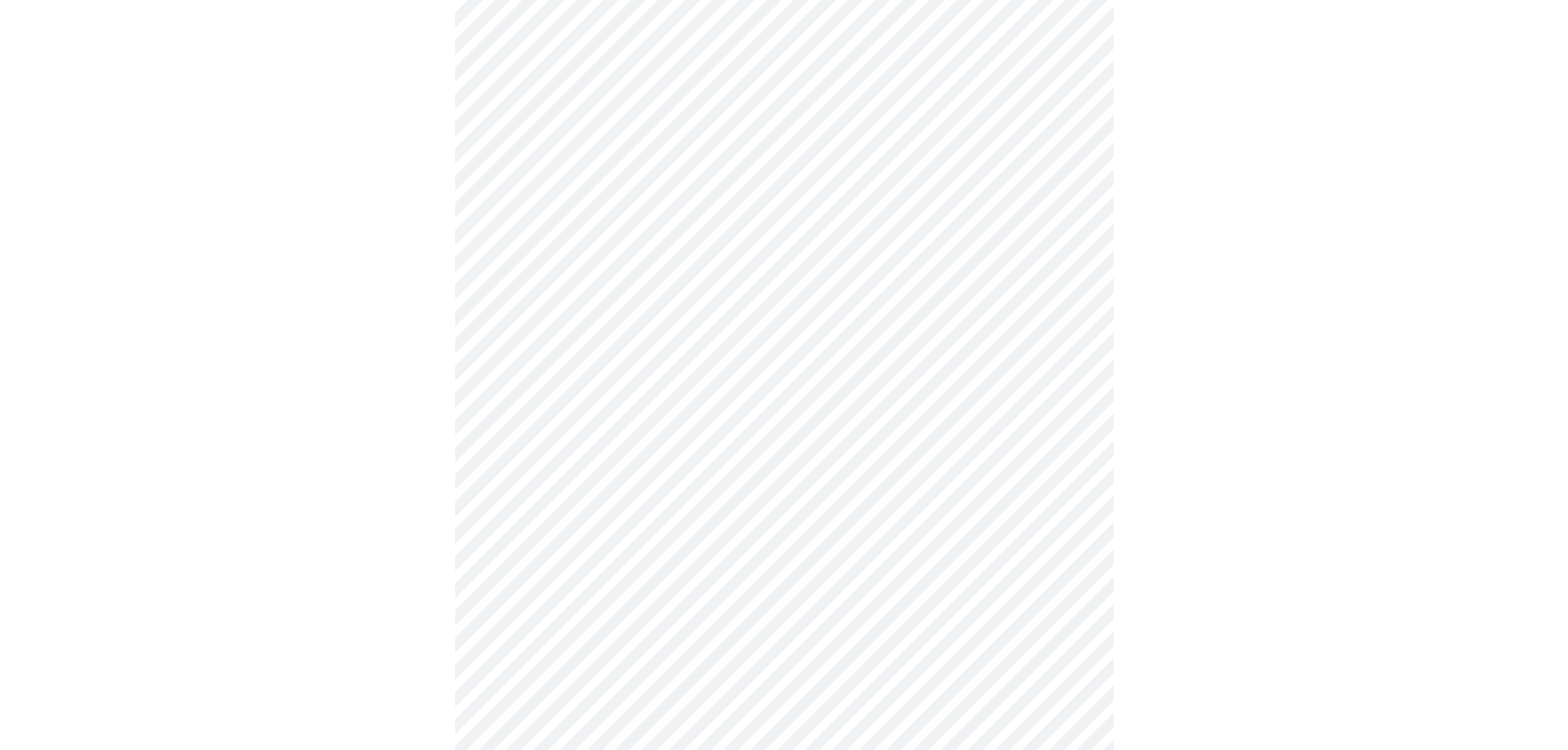
scroll to position [659, 0]
click at [495, 554] on body "MyMenopauseRx Appointments Messaging Labs Uploads Medications Community Refer a…" at bounding box center [790, 362] width 1567 height 2029
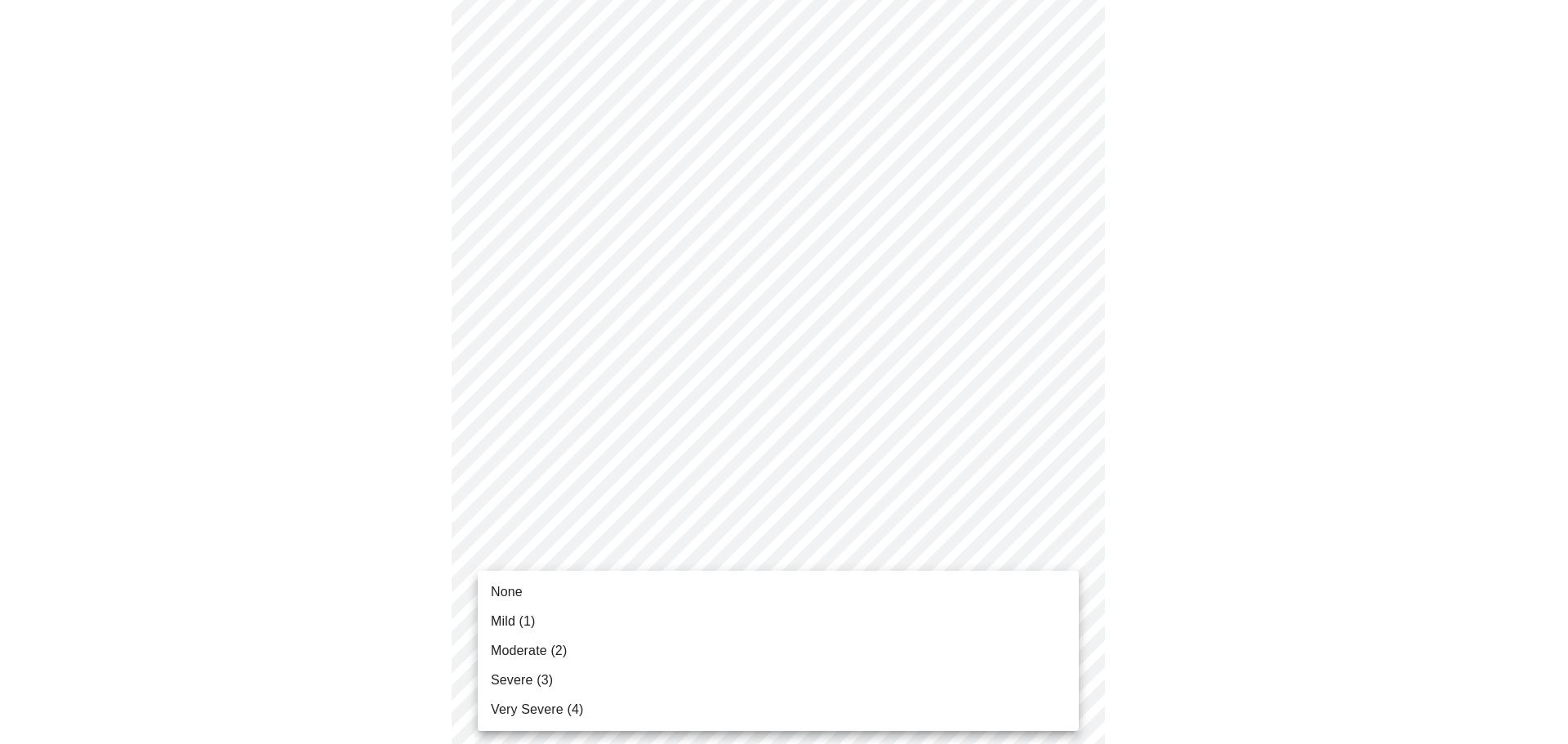
click at [559, 579] on li "None" at bounding box center [779, 592] width 601 height 29
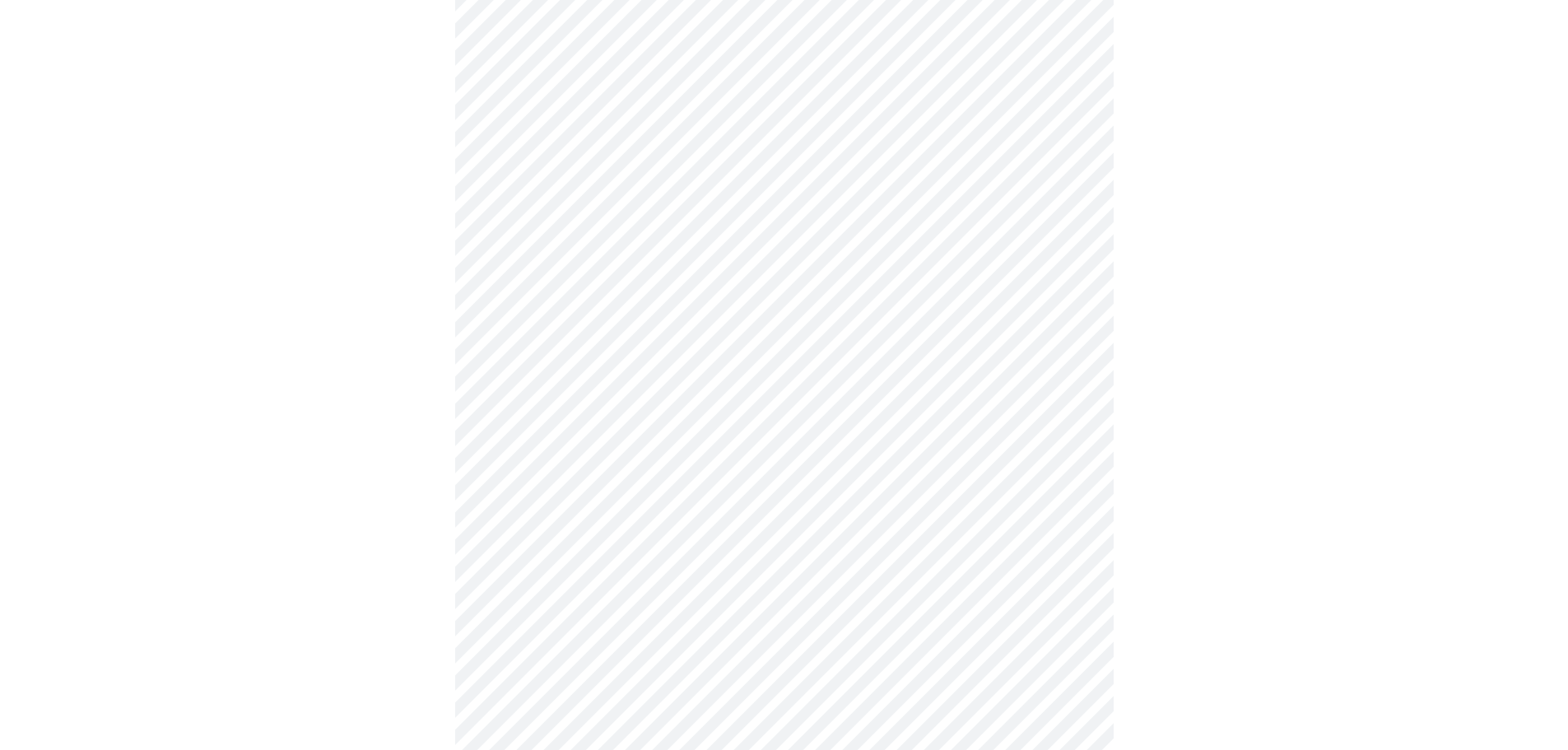
scroll to position [741, 0]
click at [670, 616] on body "MyMenopauseRx Appointments Messaging Labs Uploads Medications Community Refer a…" at bounding box center [790, 268] width 1567 height 2006
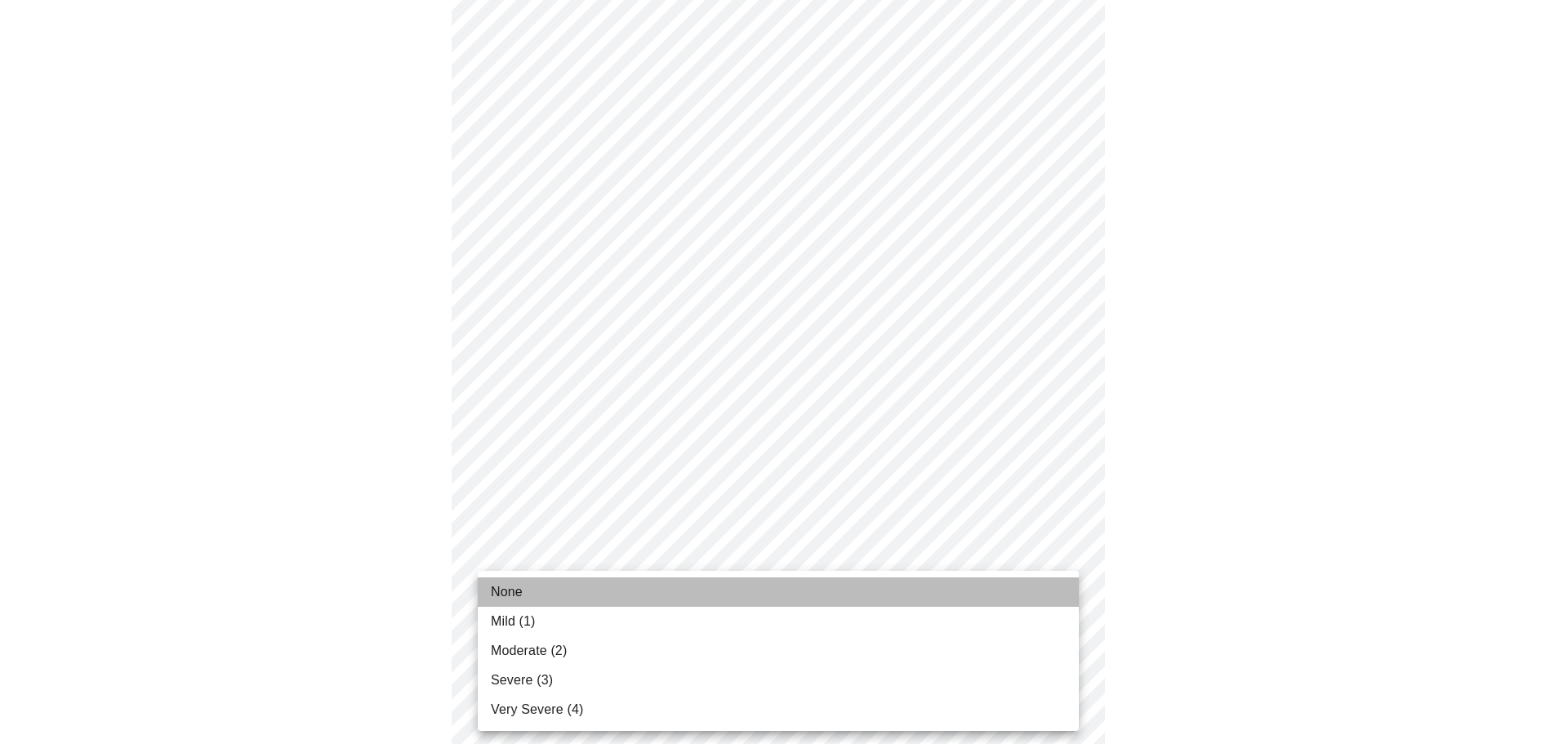
click at [585, 591] on li "None" at bounding box center [779, 592] width 601 height 29
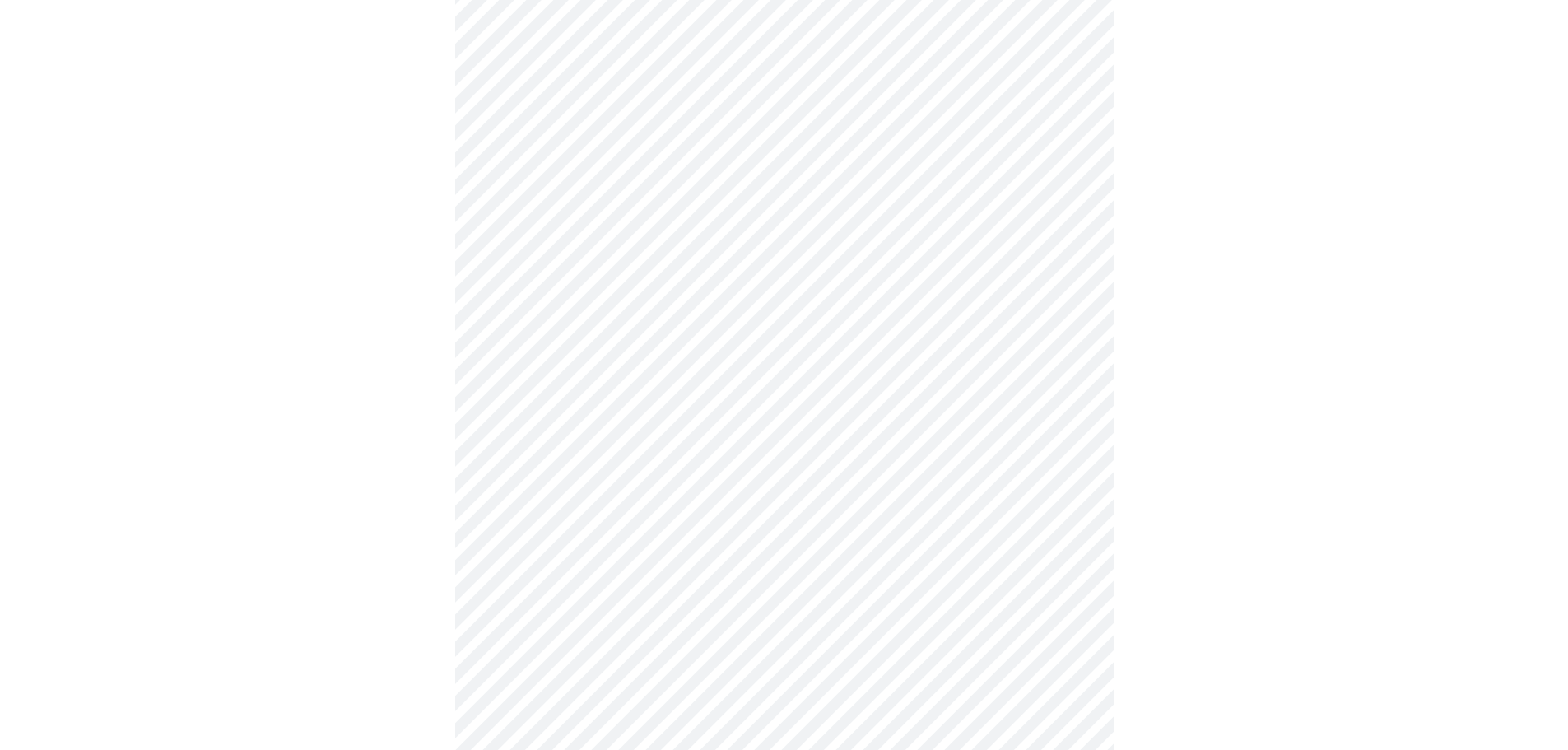
scroll to position [988, 0]
click at [684, 496] on body "MyMenopauseRx Appointments Messaging Labs Uploads Medications Community Refer a…" at bounding box center [790, 9] width 1567 height 1982
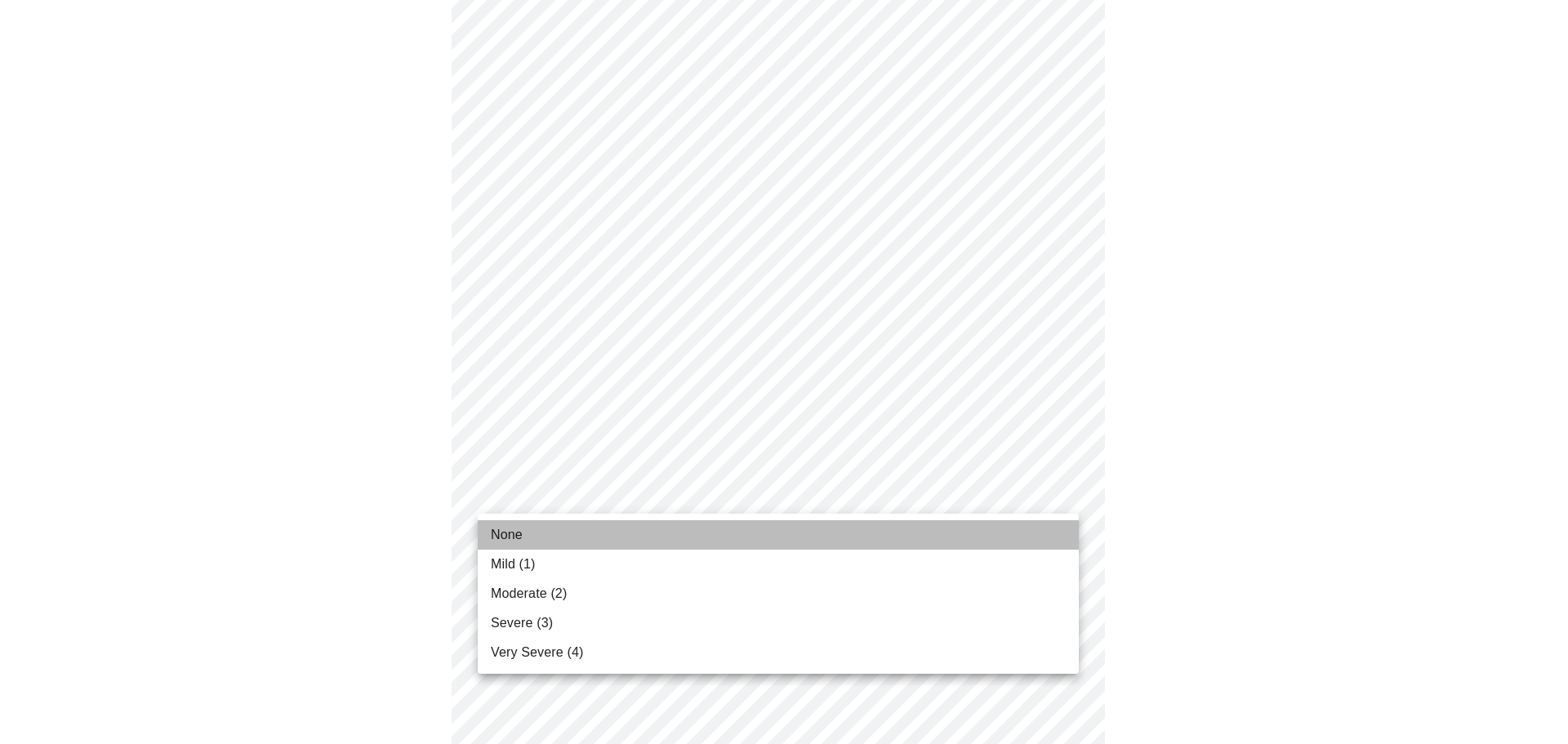
click at [624, 537] on li "None" at bounding box center [779, 534] width 601 height 29
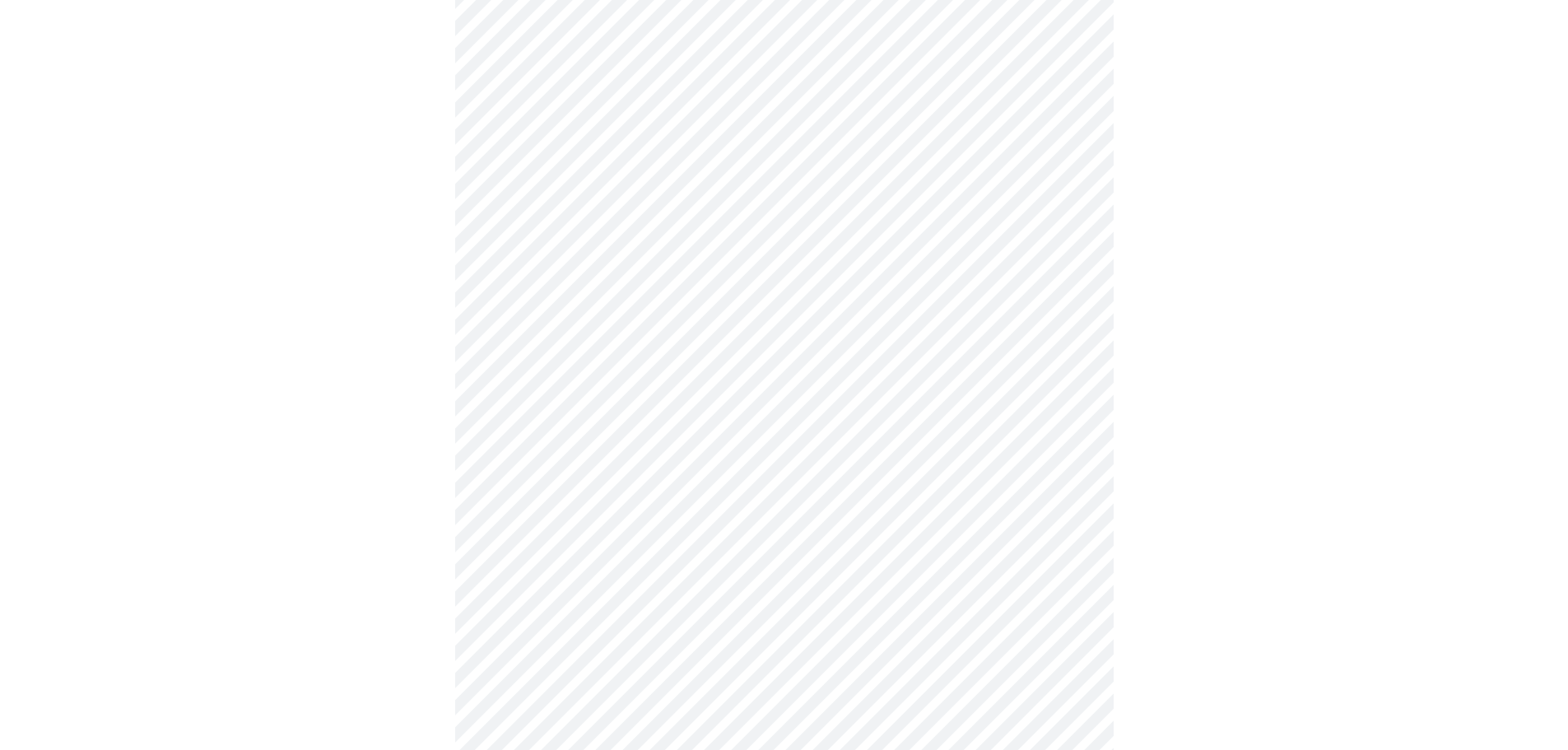
scroll to position [1153, 0]
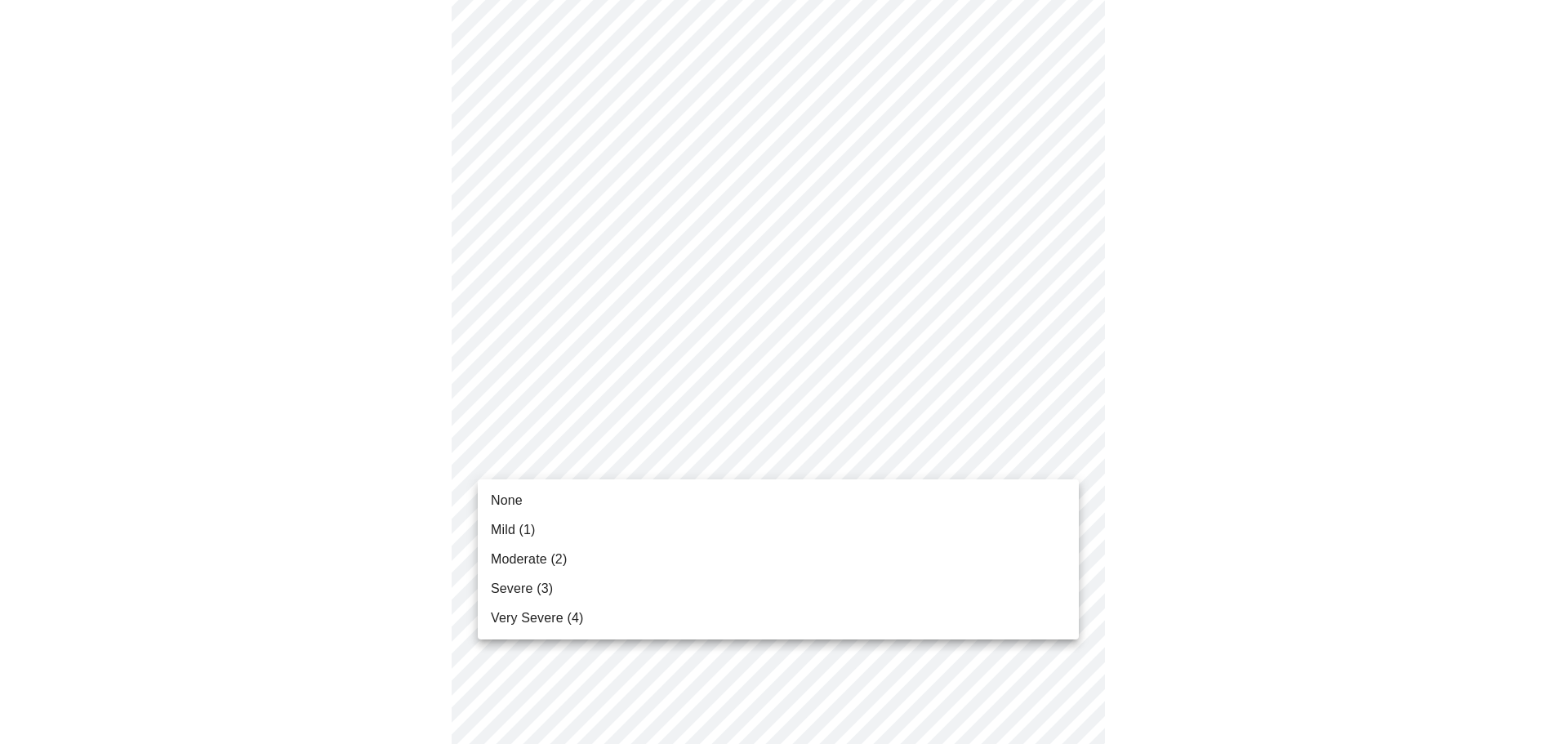
click at [543, 550] on span "Moderate (2)" at bounding box center [528, 560] width 76 height 19
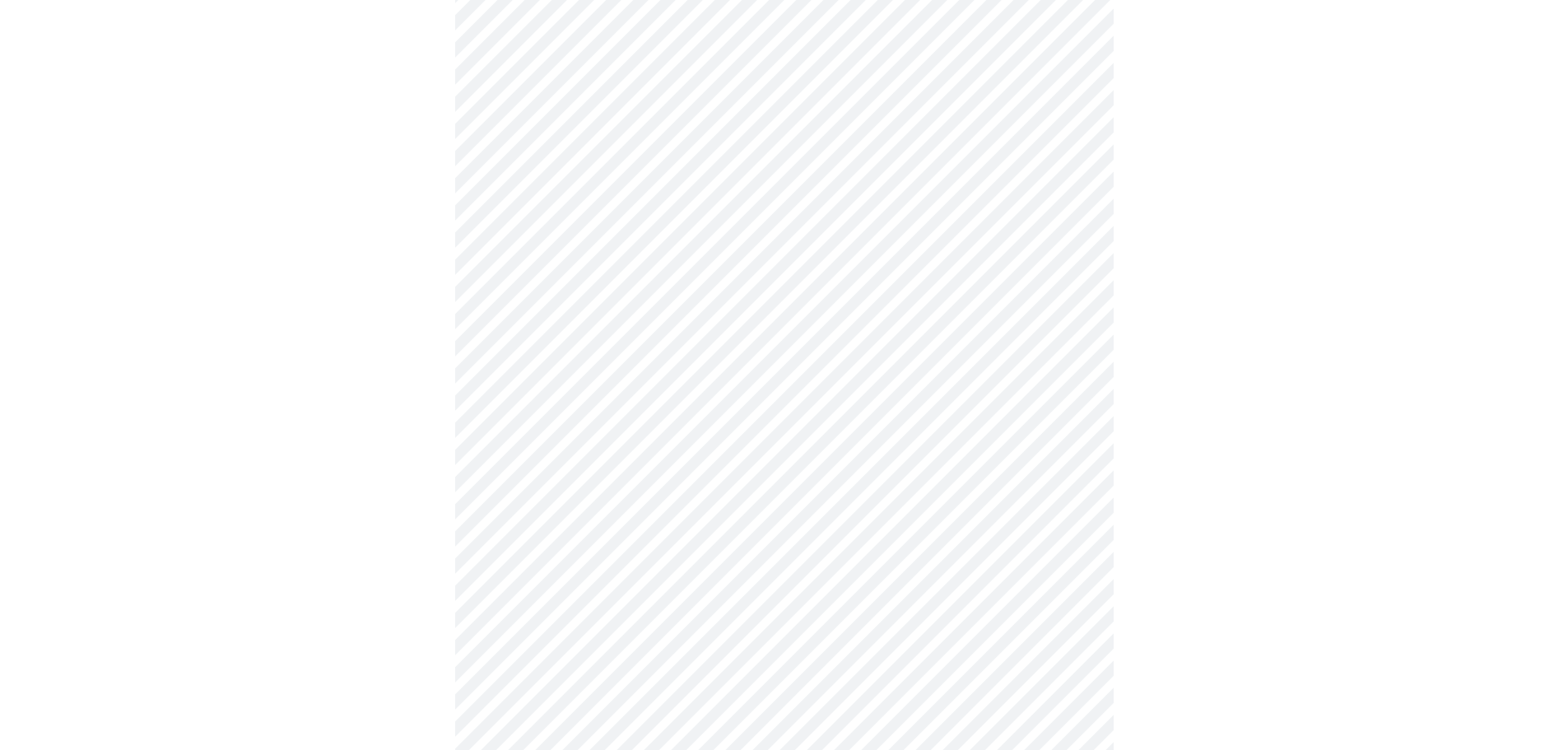
scroll to position [494, 0]
click at [715, 453] on body "MyMenopauseRx Appointments Messaging Labs Uploads Medications Community Refer a…" at bounding box center [790, 292] width 1567 height 1559
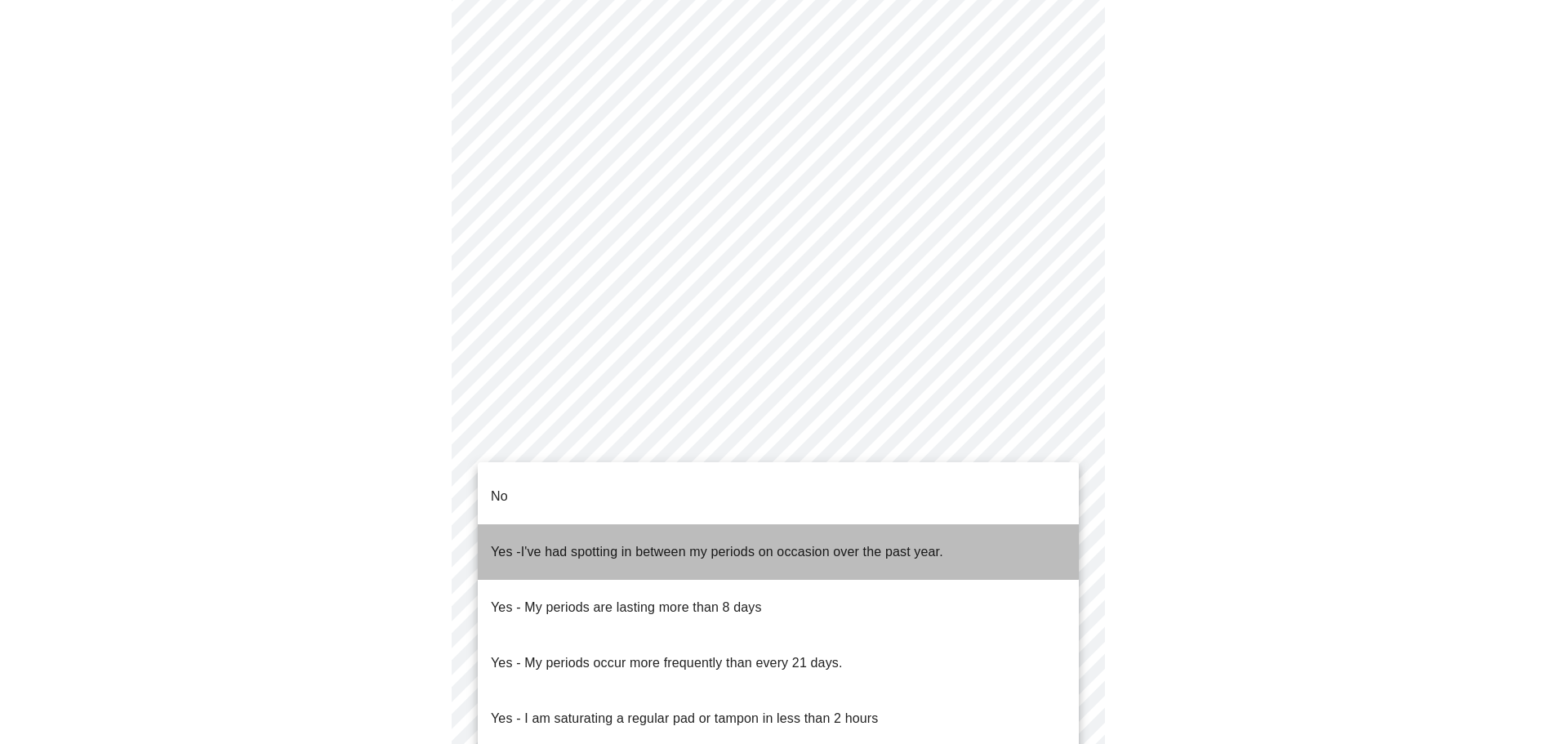
click at [705, 545] on span "I've had spotting in between my periods on occasion over the past year." at bounding box center [731, 552] width 422 height 14
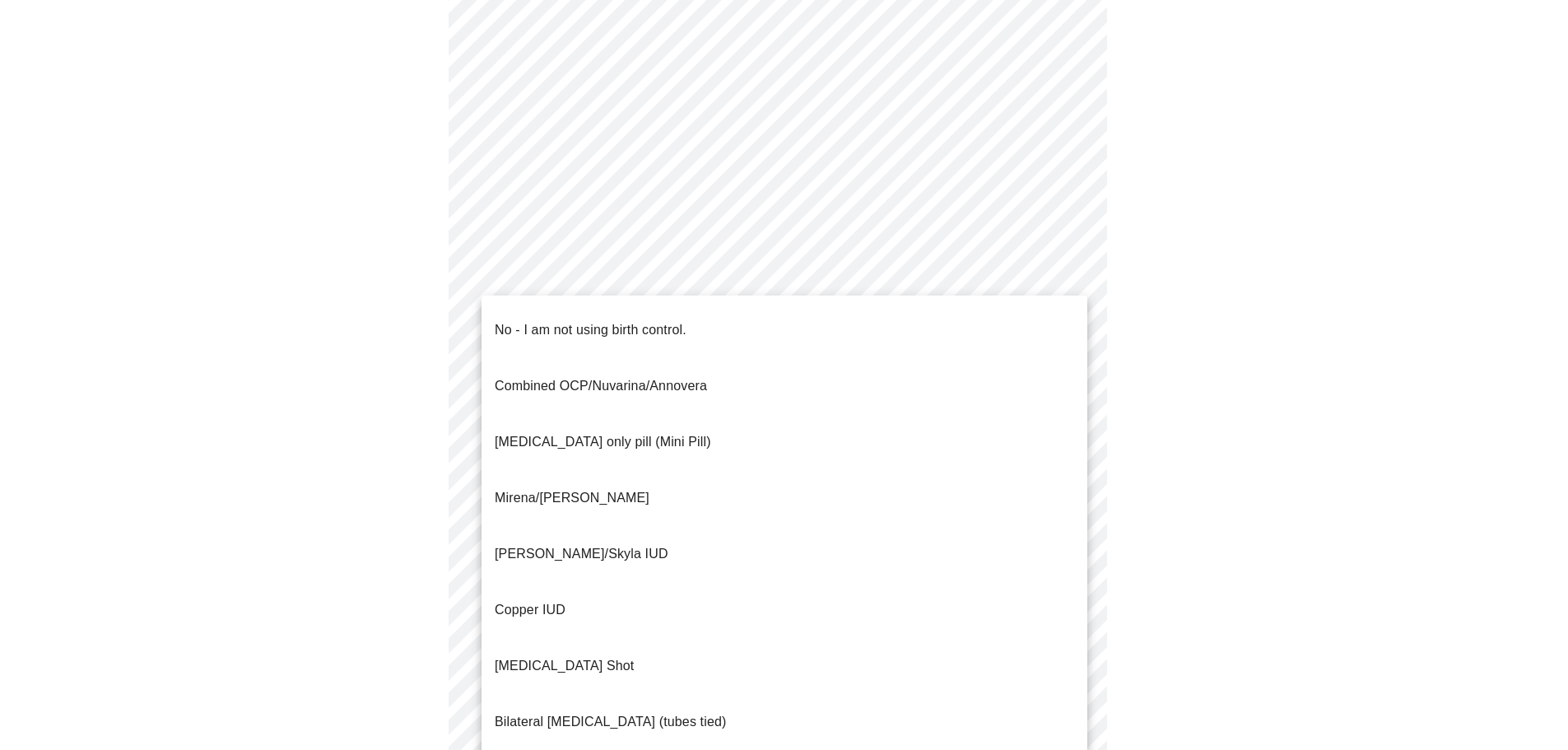
click at [844, 570] on body "MyMenopauseRx Appointments Messaging Labs Uploads Medications Community Refer a…" at bounding box center [784, 287] width 1554 height 1549
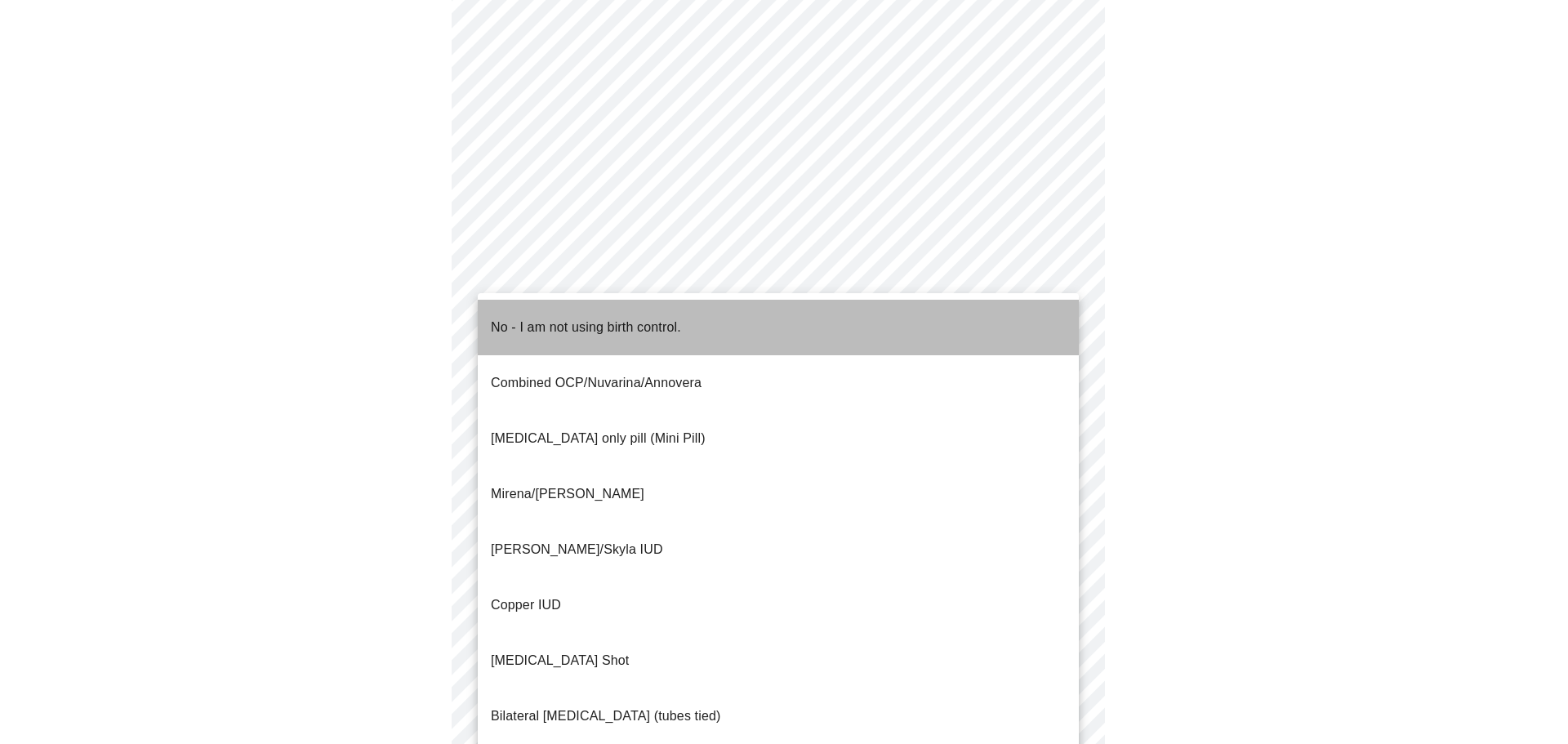
drag, startPoint x: 624, startPoint y: 322, endPoint x: 788, endPoint y: 406, distance: 184.3
click at [624, 318] on p "No - I am not using birth control." at bounding box center [586, 328] width 190 height 19
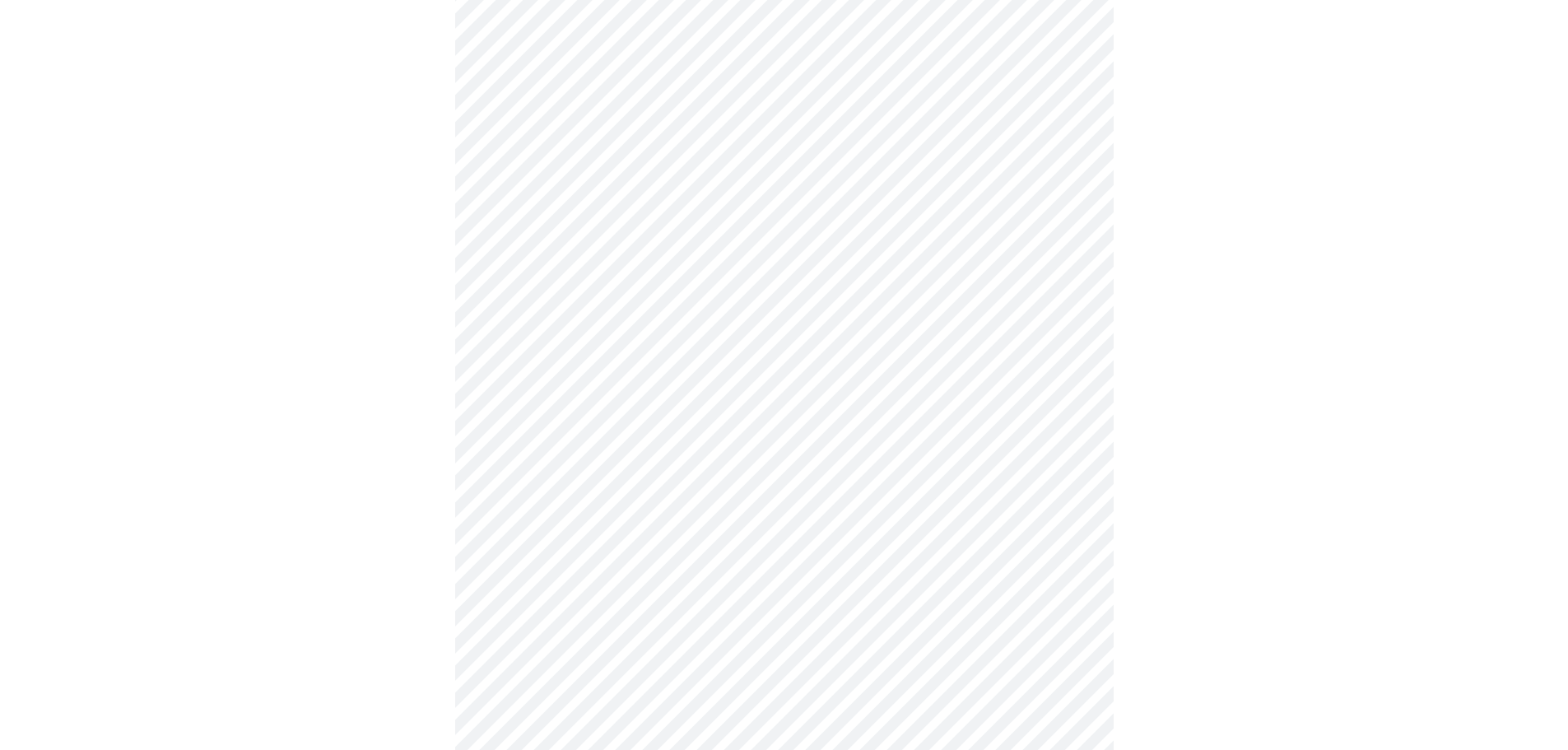
scroll to position [659, 0]
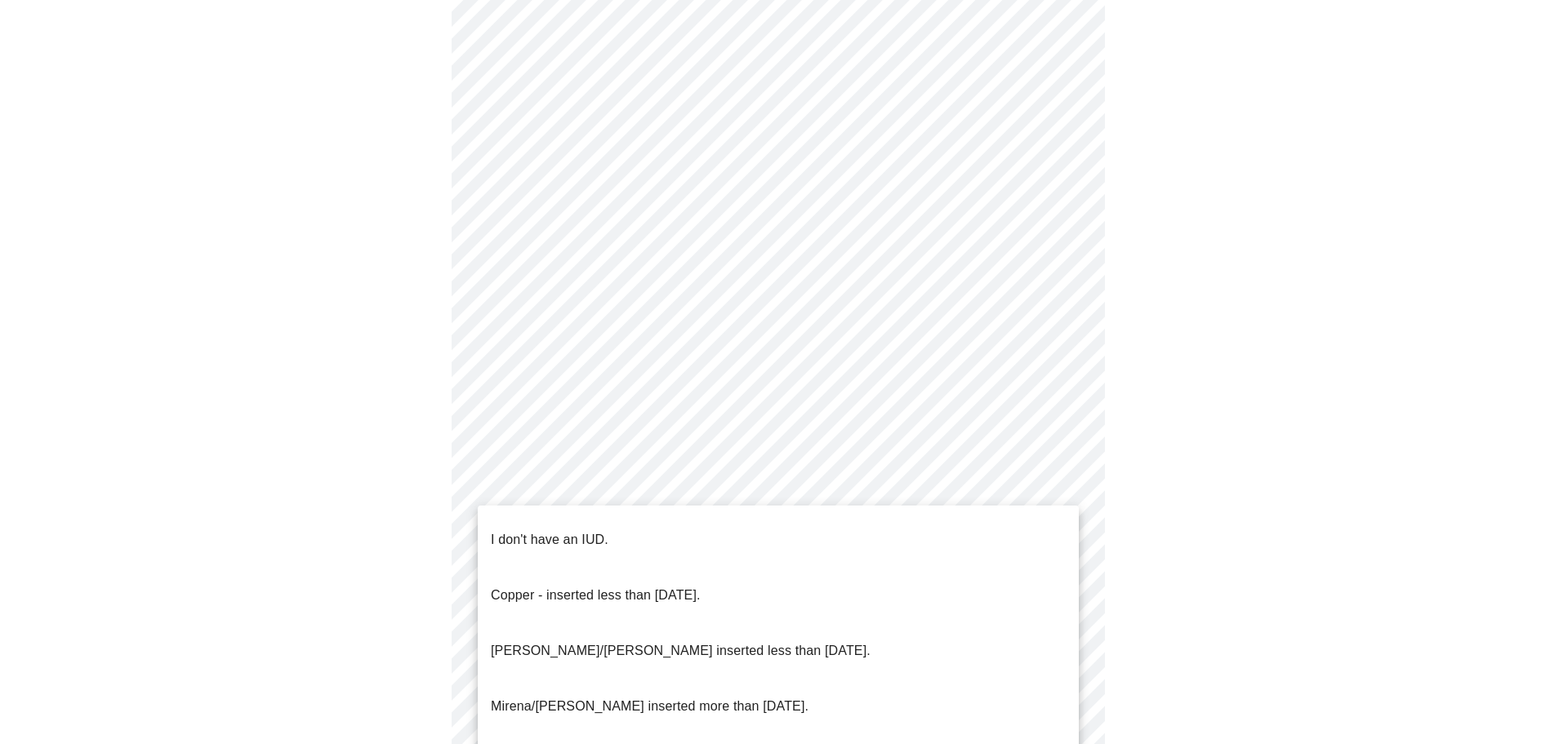
click at [610, 520] on body "MyMenopauseRx Appointments Messaging Labs Uploads Medications Community Refer a…" at bounding box center [784, 116] width 1554 height 1527
click at [587, 530] on p "I don't have an IUD." at bounding box center [549, 539] width 117 height 19
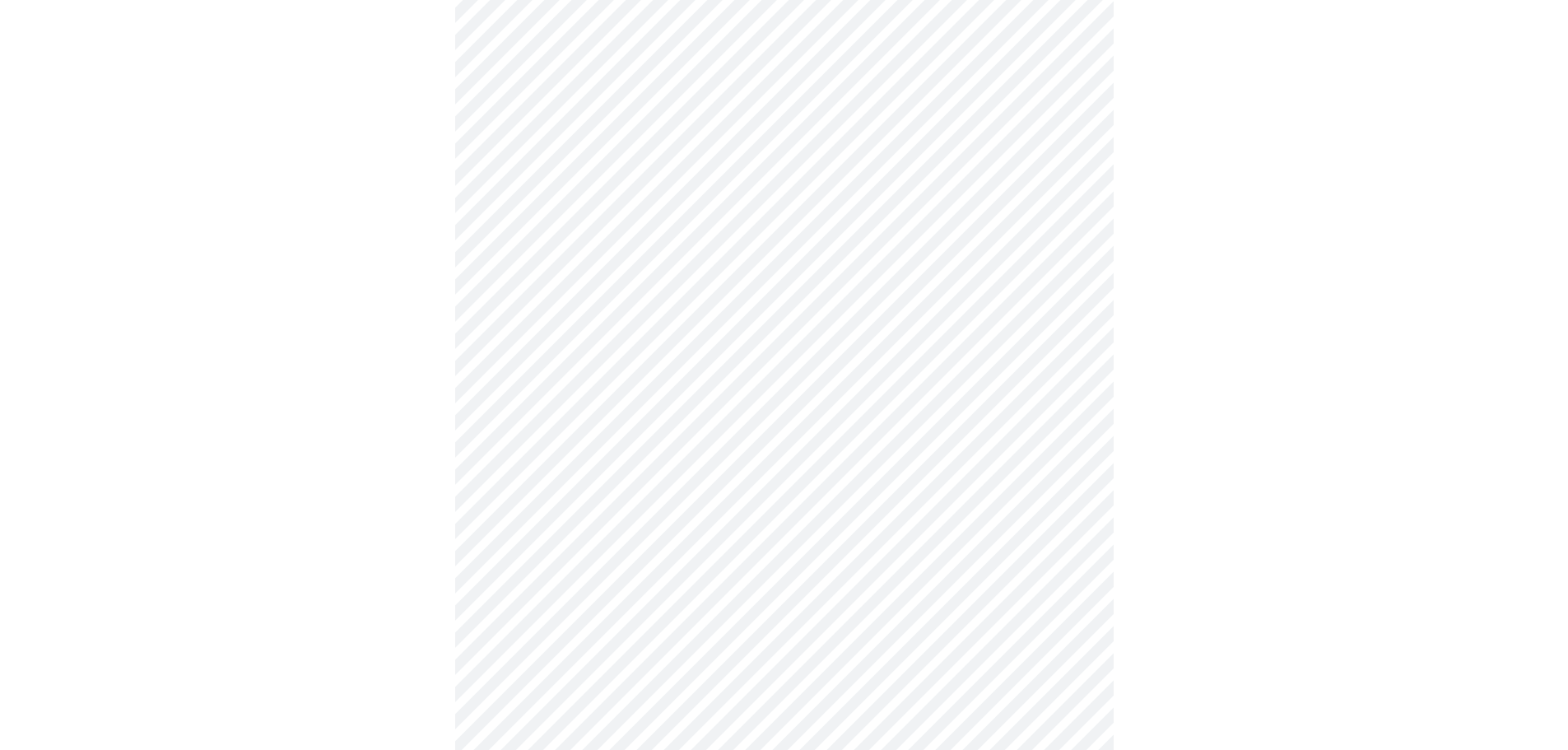
scroll to position [741, 0]
click at [570, 565] on body "MyMenopauseRx Appointments Messaging Labs Uploads Medications Community Refer a…" at bounding box center [784, 30] width 1554 height 1529
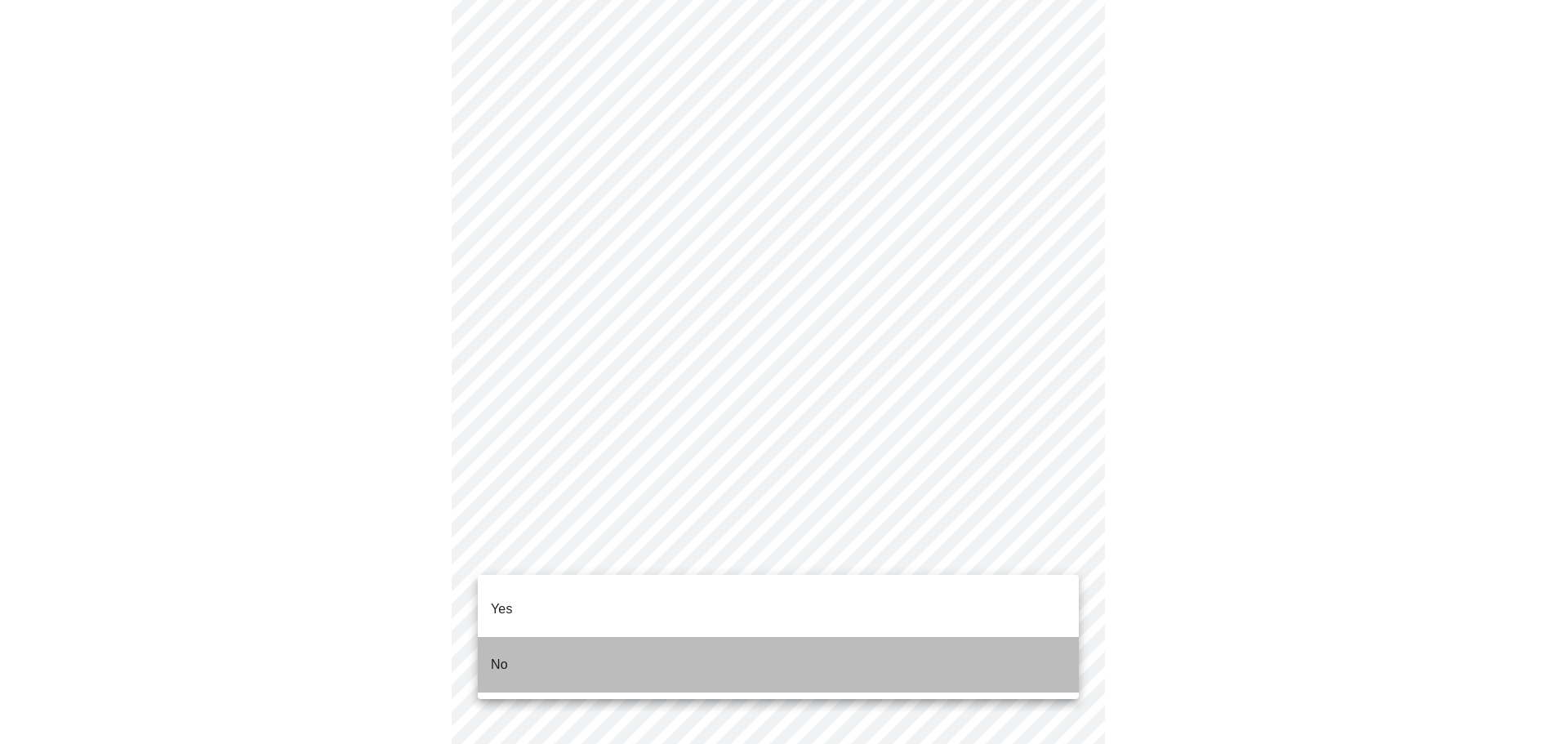
click at [521, 637] on li "No" at bounding box center [779, 664] width 601 height 55
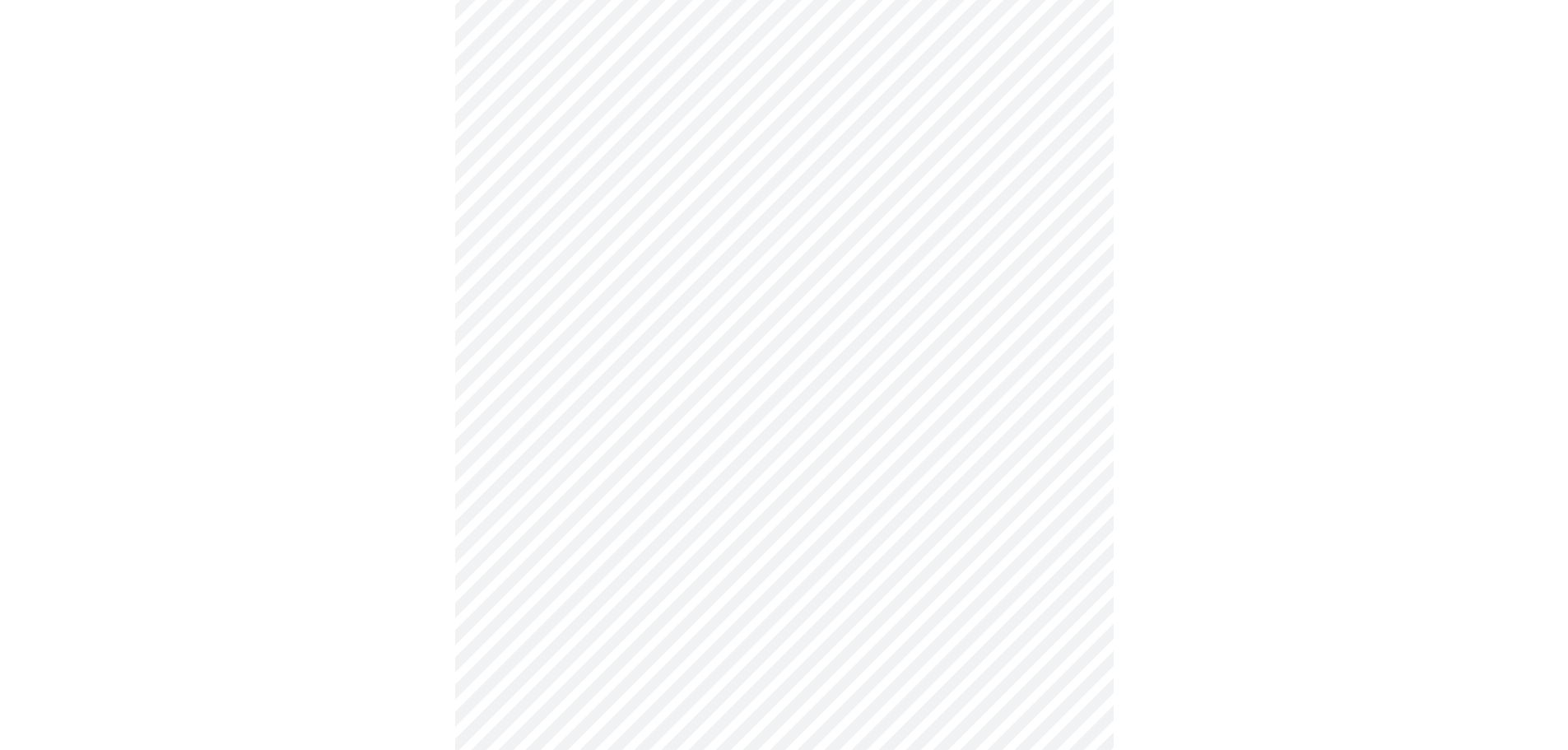
scroll to position [4199, 0]
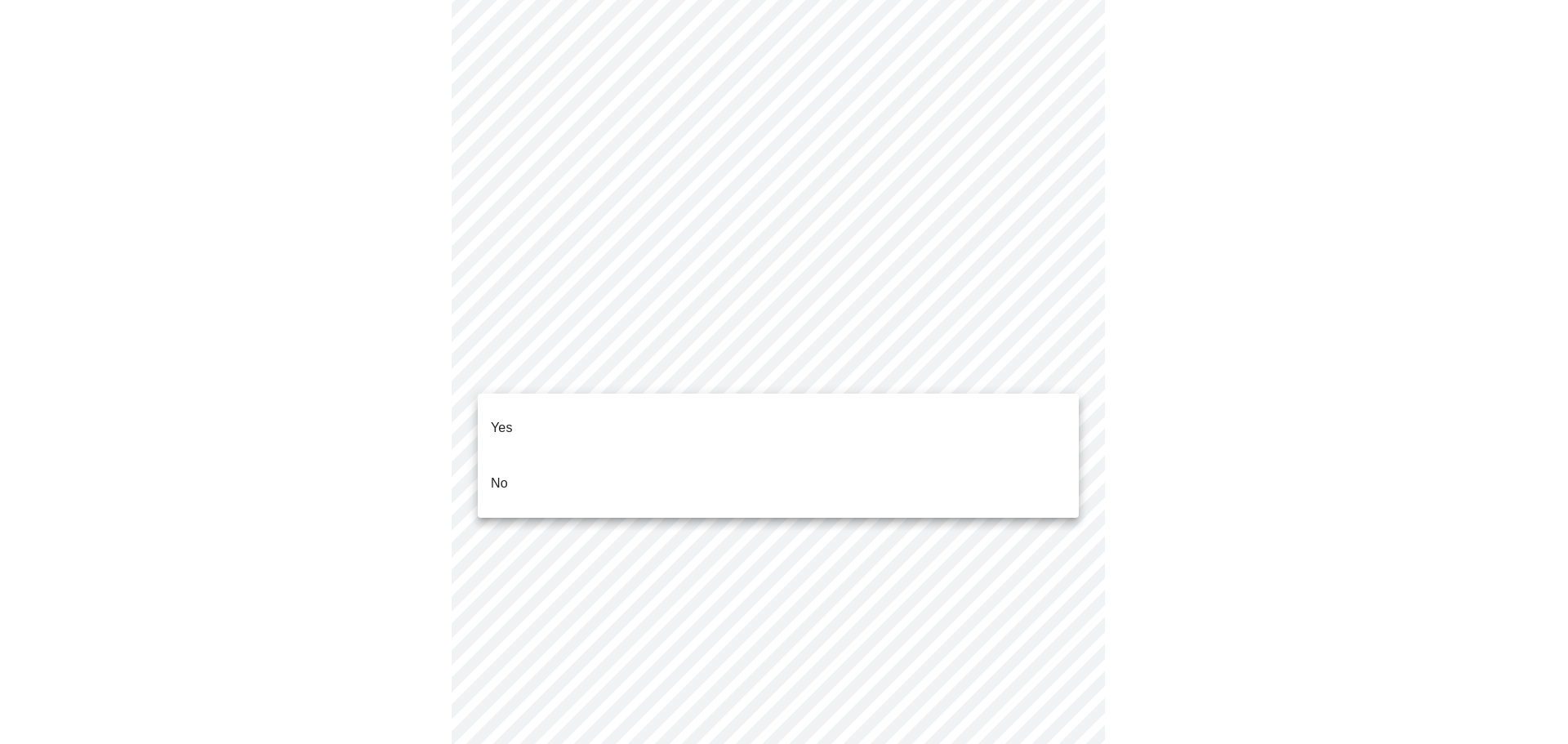
click at [523, 456] on li "No" at bounding box center [779, 483] width 601 height 55
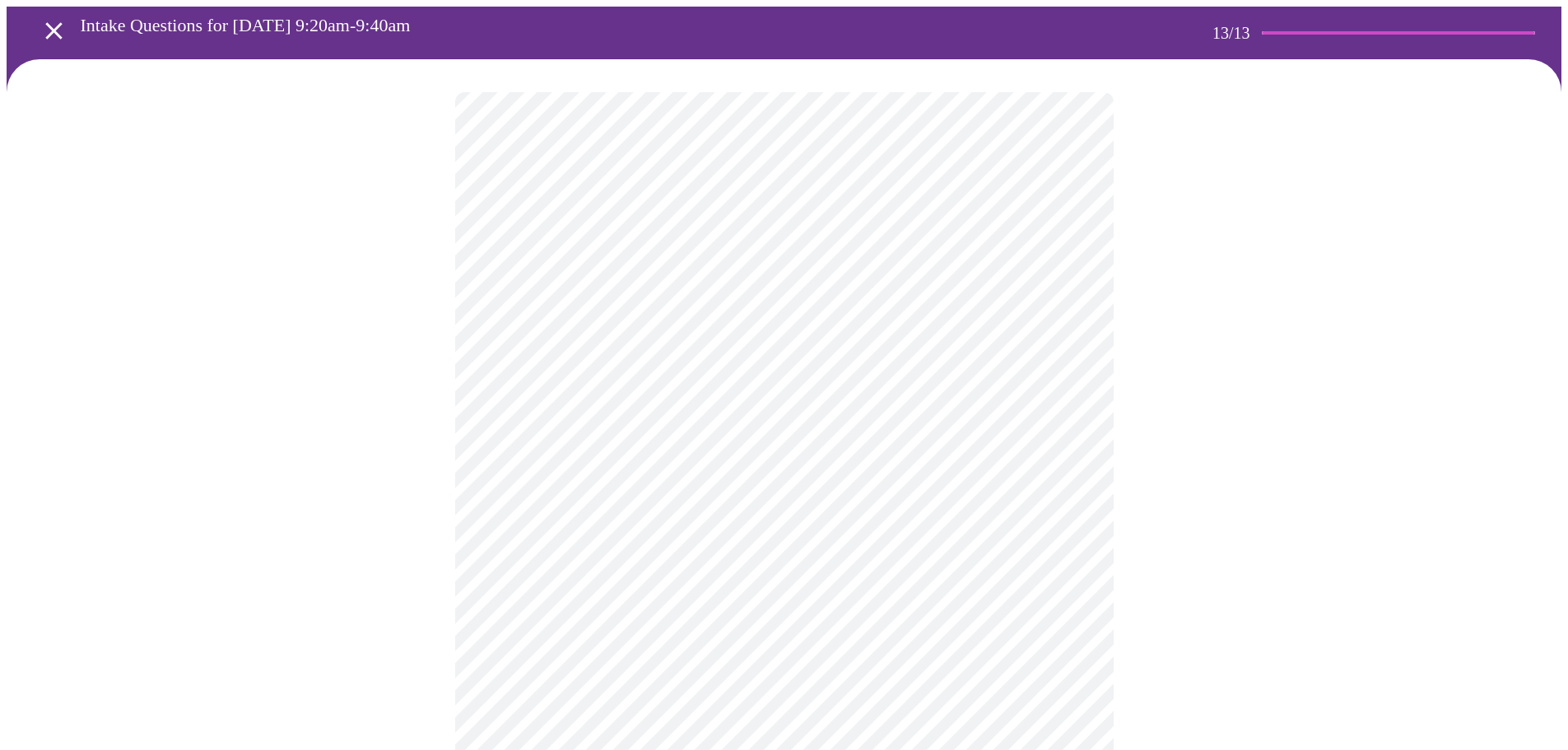
scroll to position [0, 0]
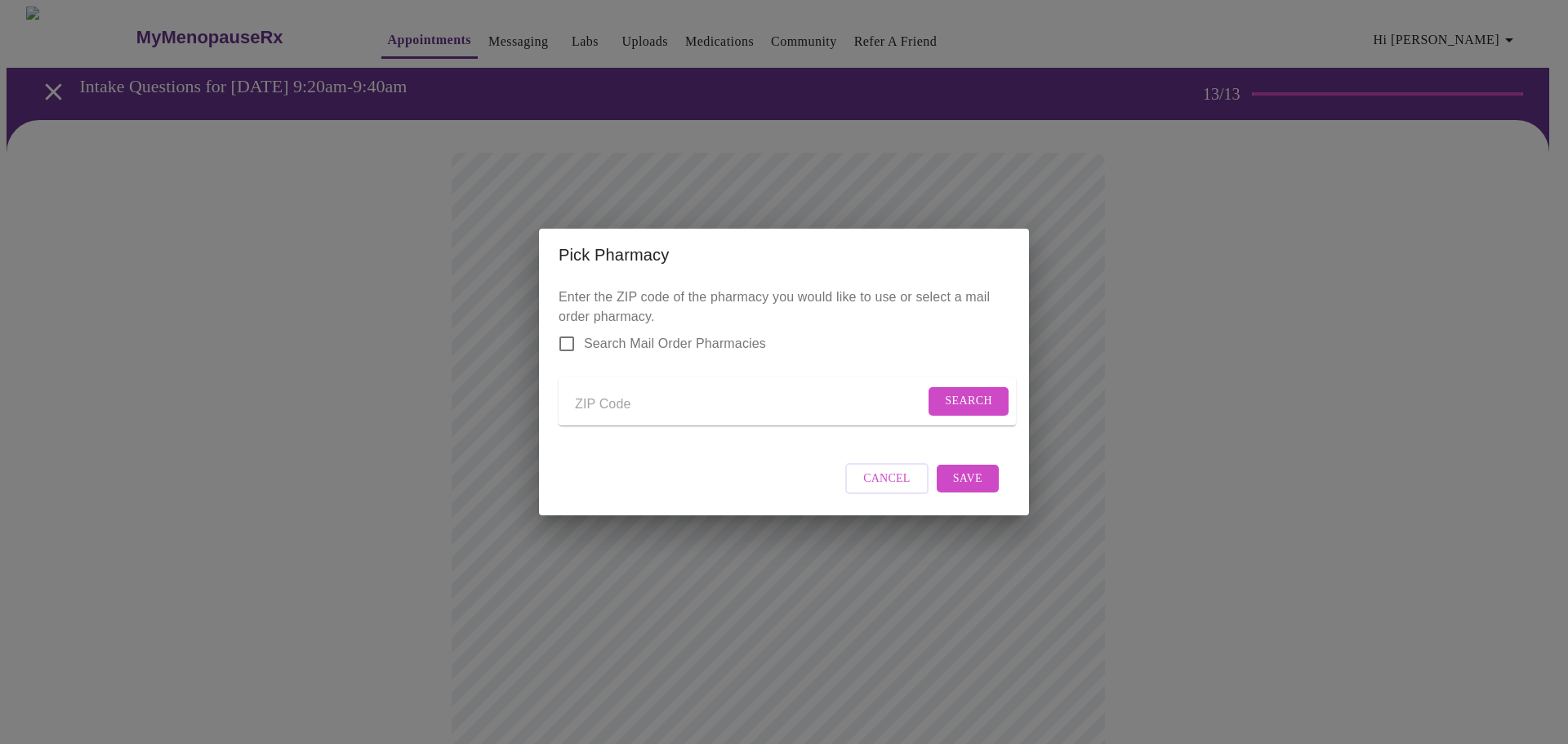
drag, startPoint x: 1407, startPoint y: 293, endPoint x: 1330, endPoint y: 264, distance: 82.3
click at [1371, 279] on div "Pick Pharmacy Enter the ZIP code of the pharmacy you would like to use or selec…" at bounding box center [784, 372] width 1568 height 744
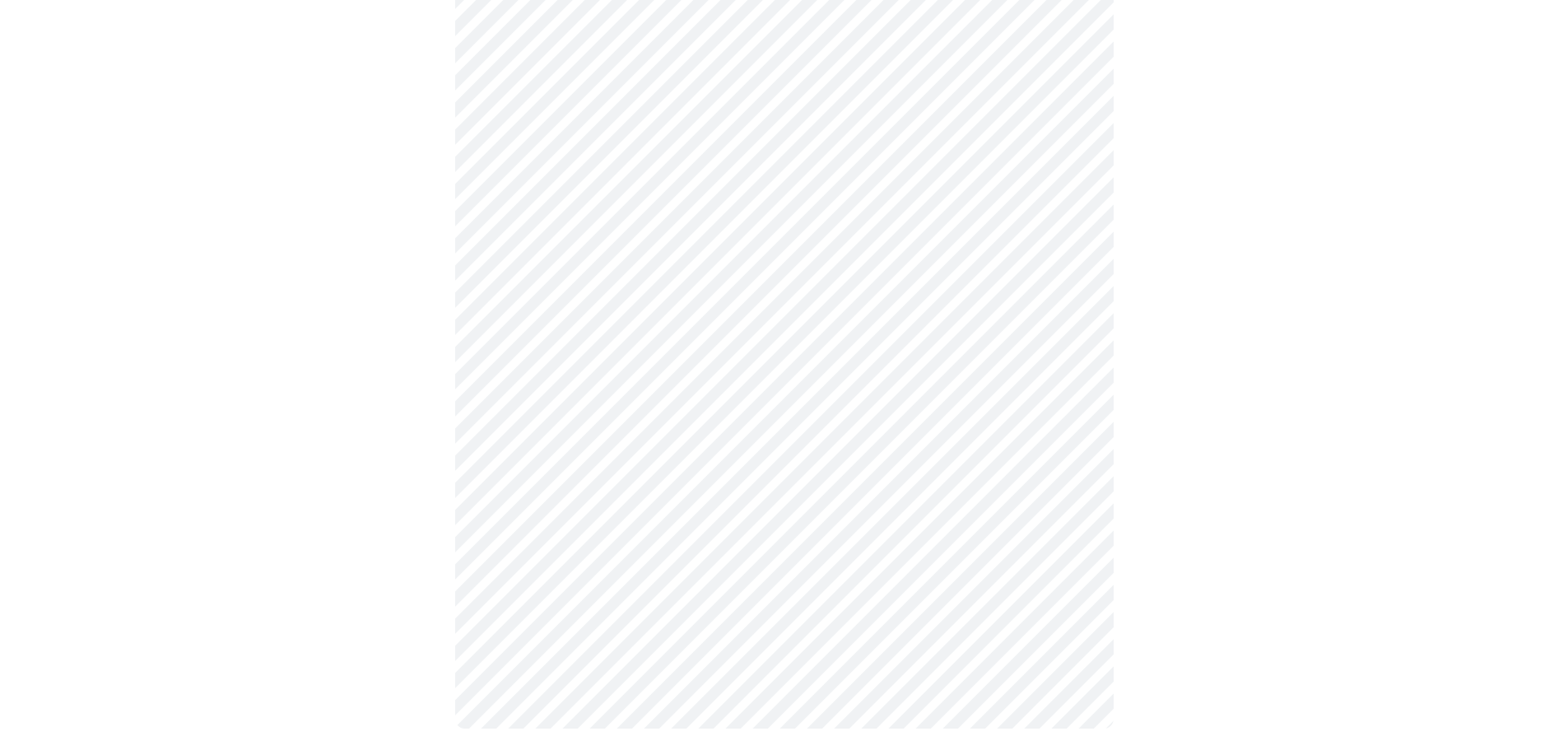
scroll to position [763, 0]
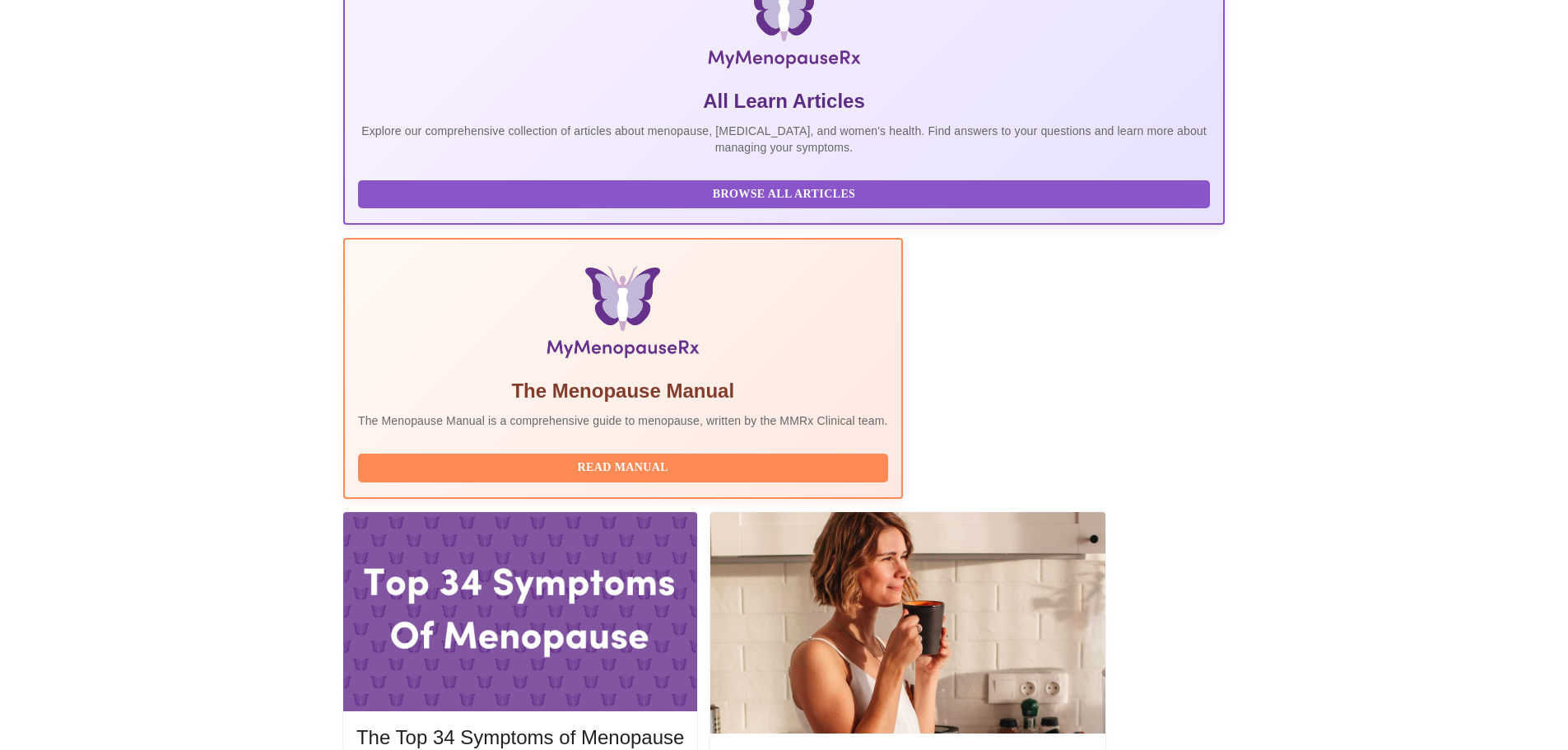
scroll to position [330, 0]
